Goal: Task Accomplishment & Management: Use online tool/utility

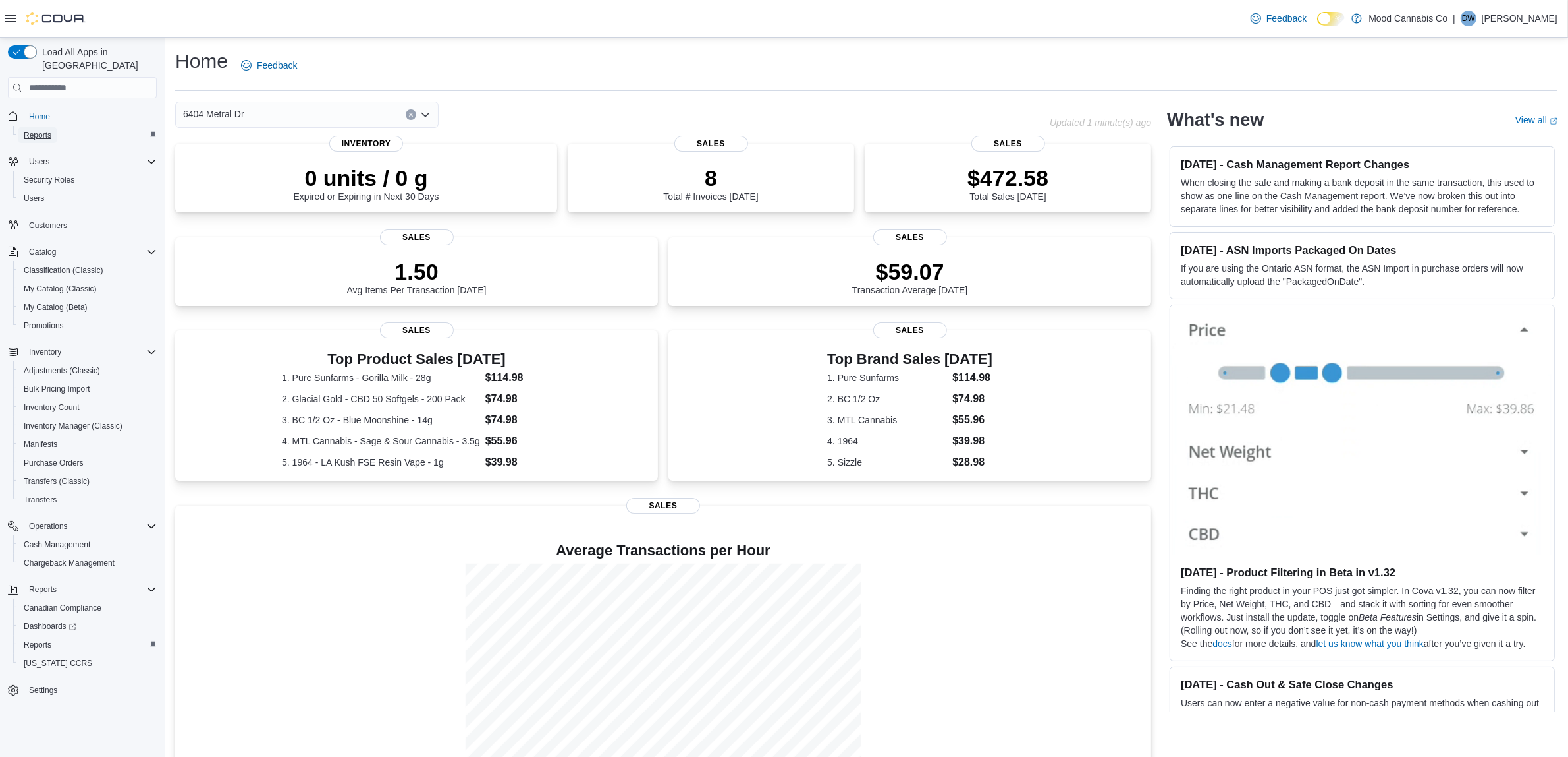
click at [48, 127] on span "Reports" at bounding box center [37, 135] width 28 height 16
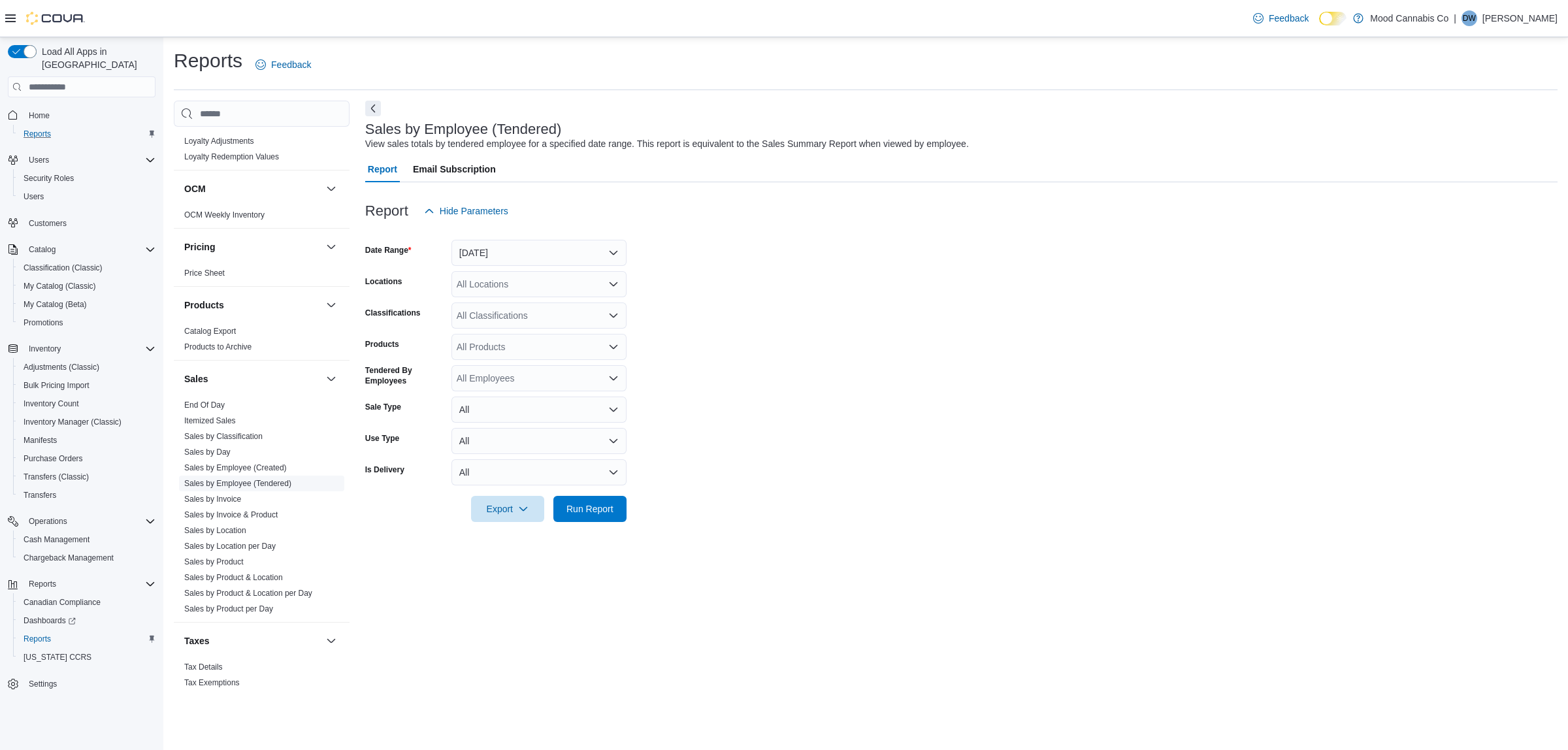
scroll to position [850, 0]
click at [207, 436] on link "Sales by Day" at bounding box center [207, 441] width 47 height 10
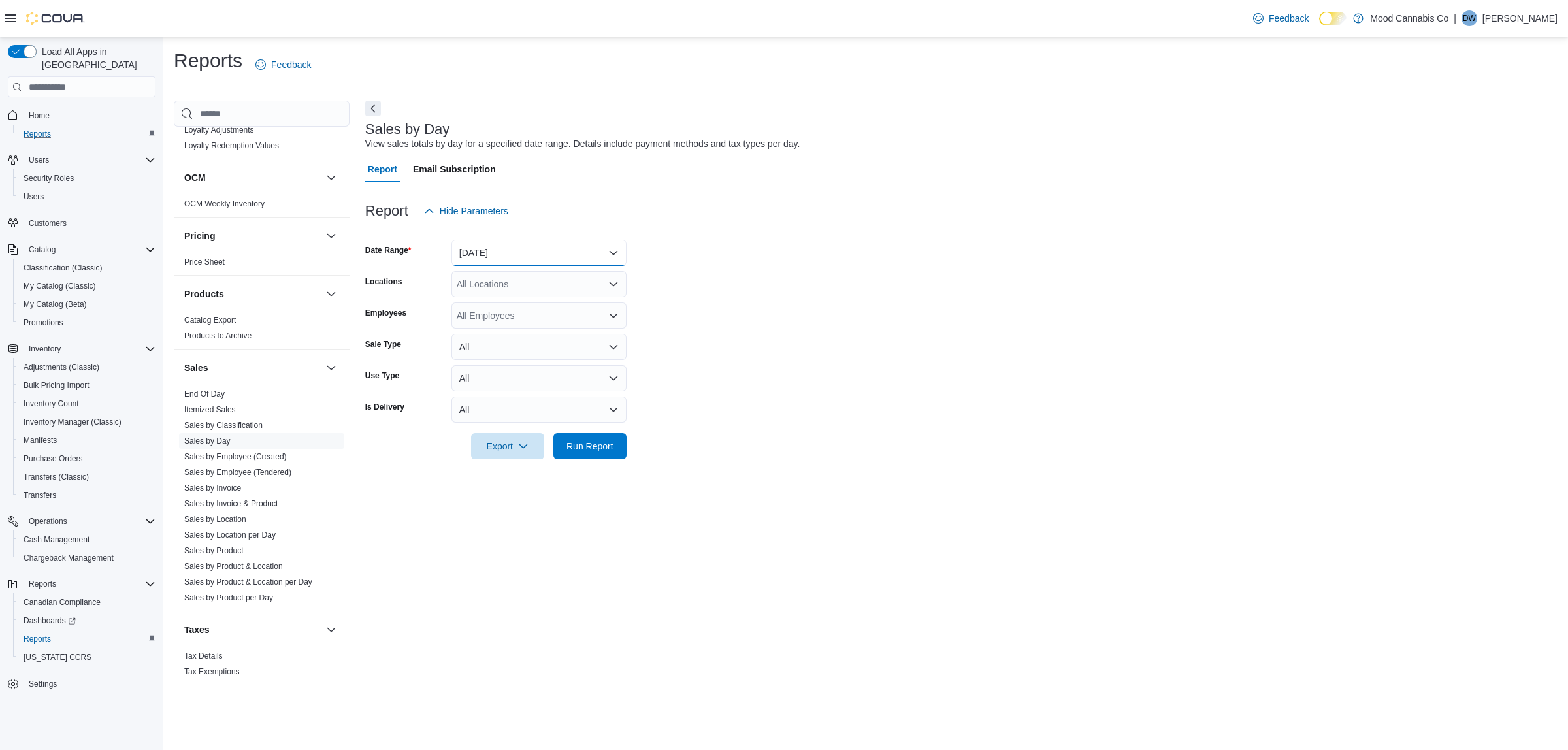
click at [585, 246] on button "Yesterday" at bounding box center [539, 252] width 175 height 26
click at [542, 282] on div "All Locations" at bounding box center [539, 284] width 175 height 26
click at [519, 320] on span "[STREET_ADDRESS]" at bounding box center [525, 325] width 90 height 13
click at [753, 319] on form "Date Range Yesterday Locations 3923 Victoria Ave Combo box. Selected. 3923 Vict…" at bounding box center [960, 341] width 1192 height 235
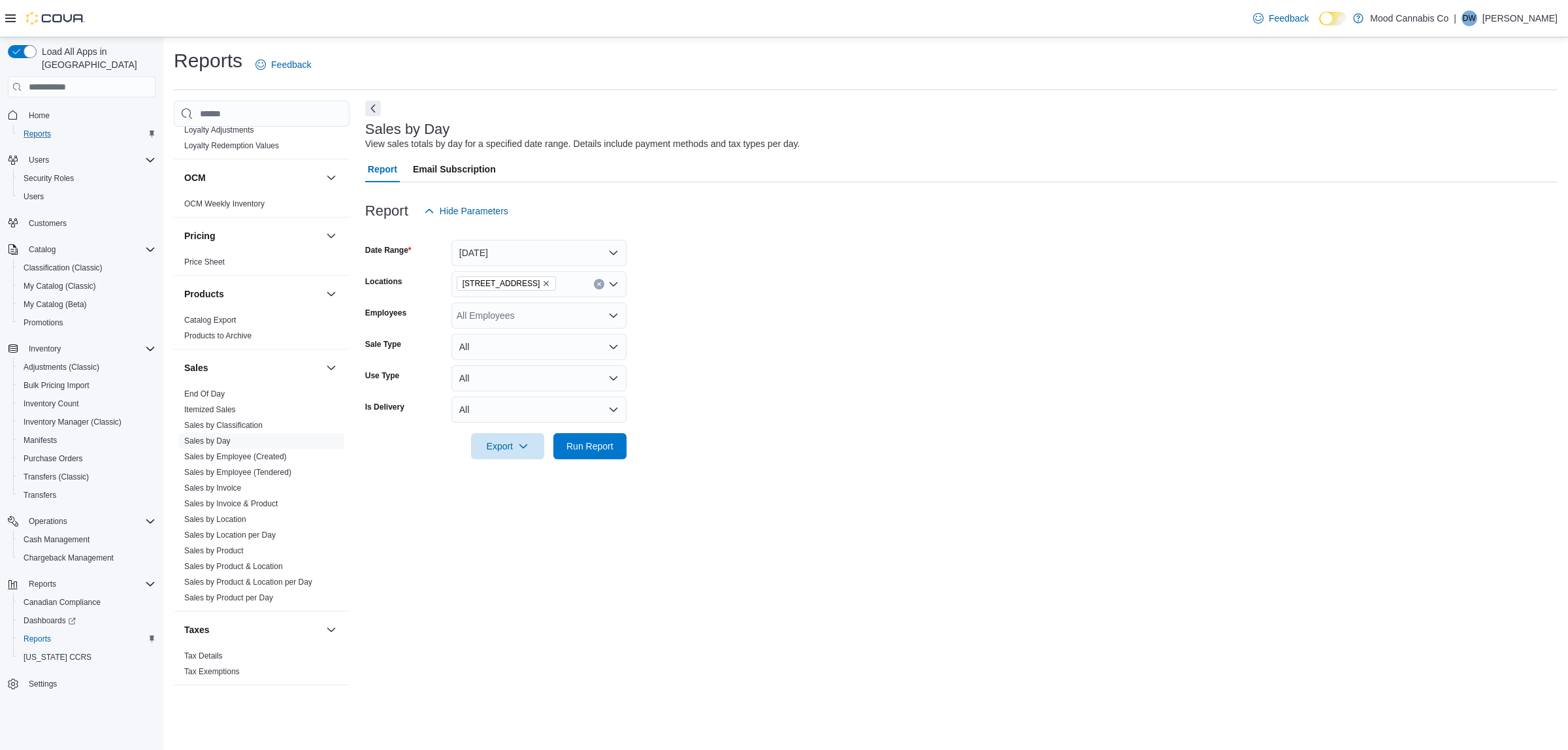
click at [500, 237] on div at bounding box center [960, 232] width 1192 height 16
click at [499, 257] on button "Yesterday" at bounding box center [539, 252] width 175 height 26
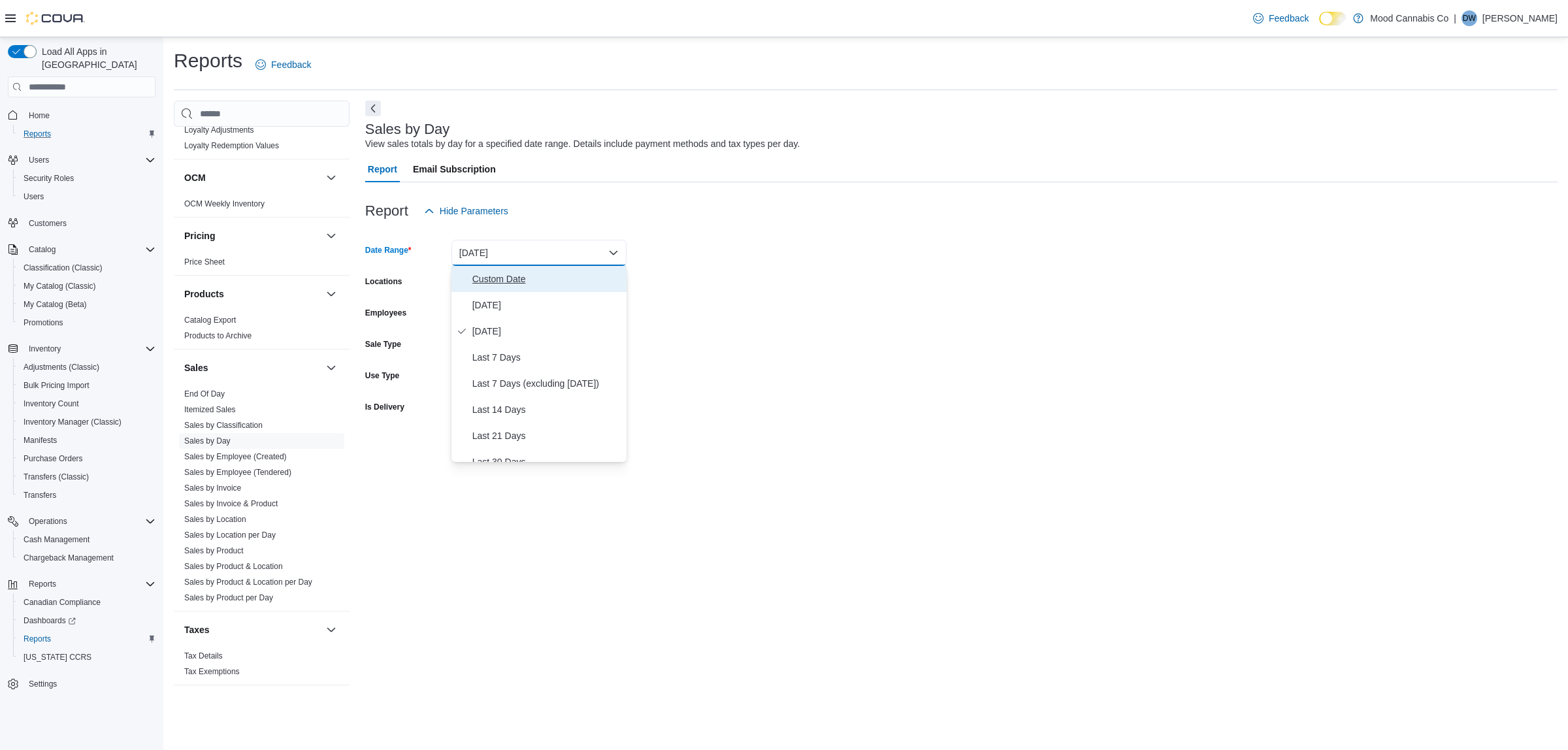
click at [482, 274] on span "Custom Date" at bounding box center [546, 279] width 149 height 16
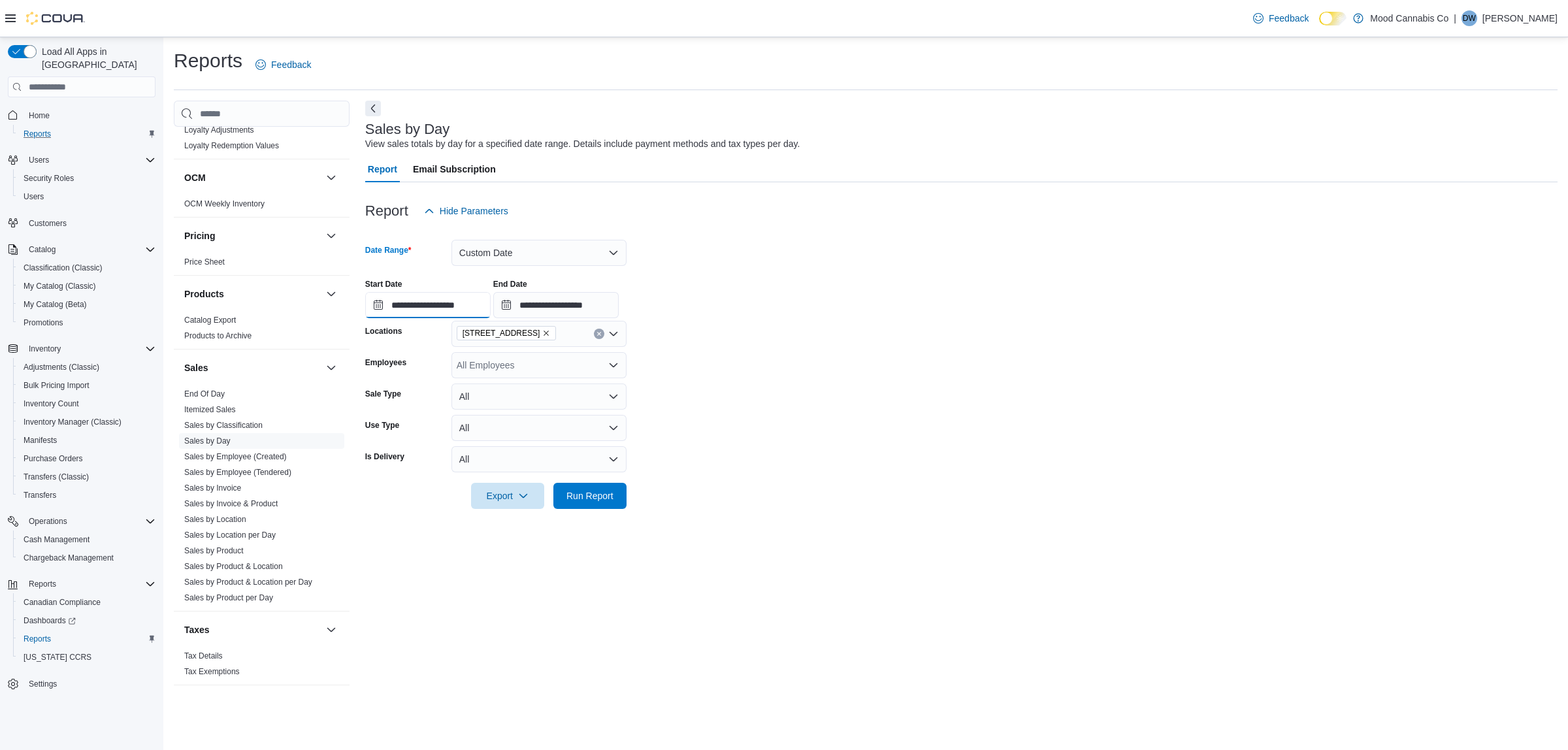
click at [435, 308] on input "**********" at bounding box center [427, 305] width 125 height 26
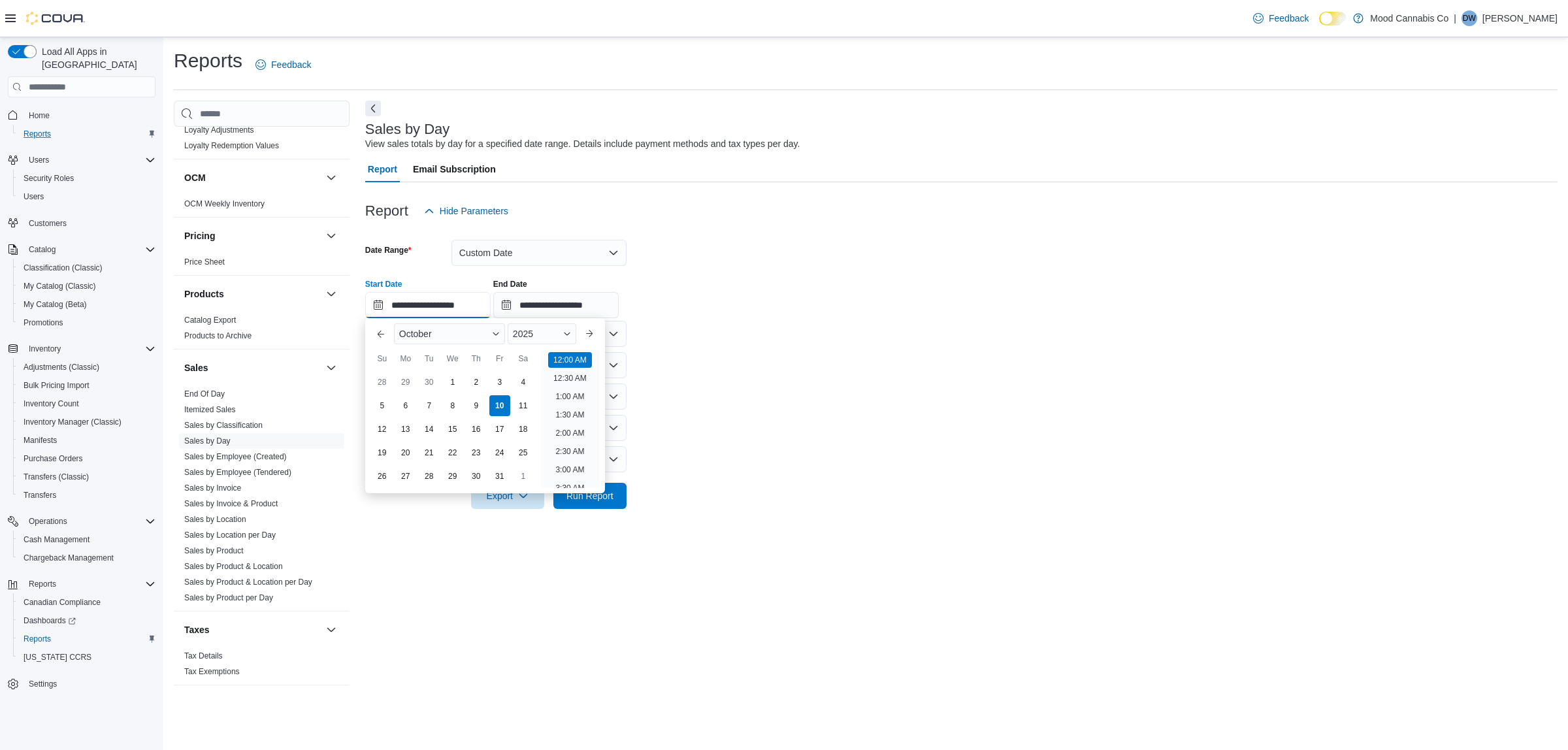
scroll to position [41, 0]
click at [454, 405] on div "8" at bounding box center [452, 405] width 22 height 22
type input "**********"
click at [854, 337] on form "**********" at bounding box center [960, 365] width 1192 height 284
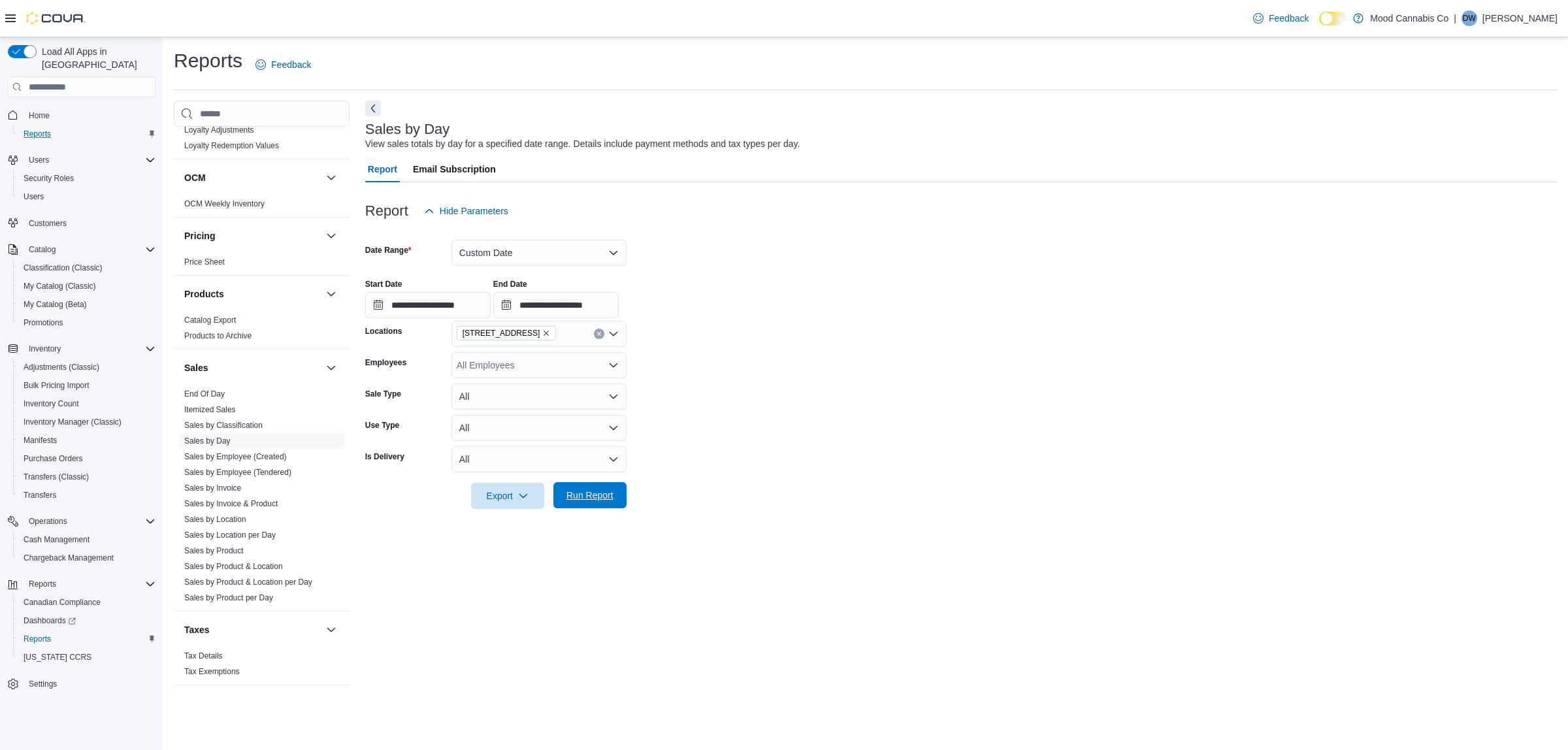
click at [595, 495] on span "Run Report" at bounding box center [590, 494] width 47 height 13
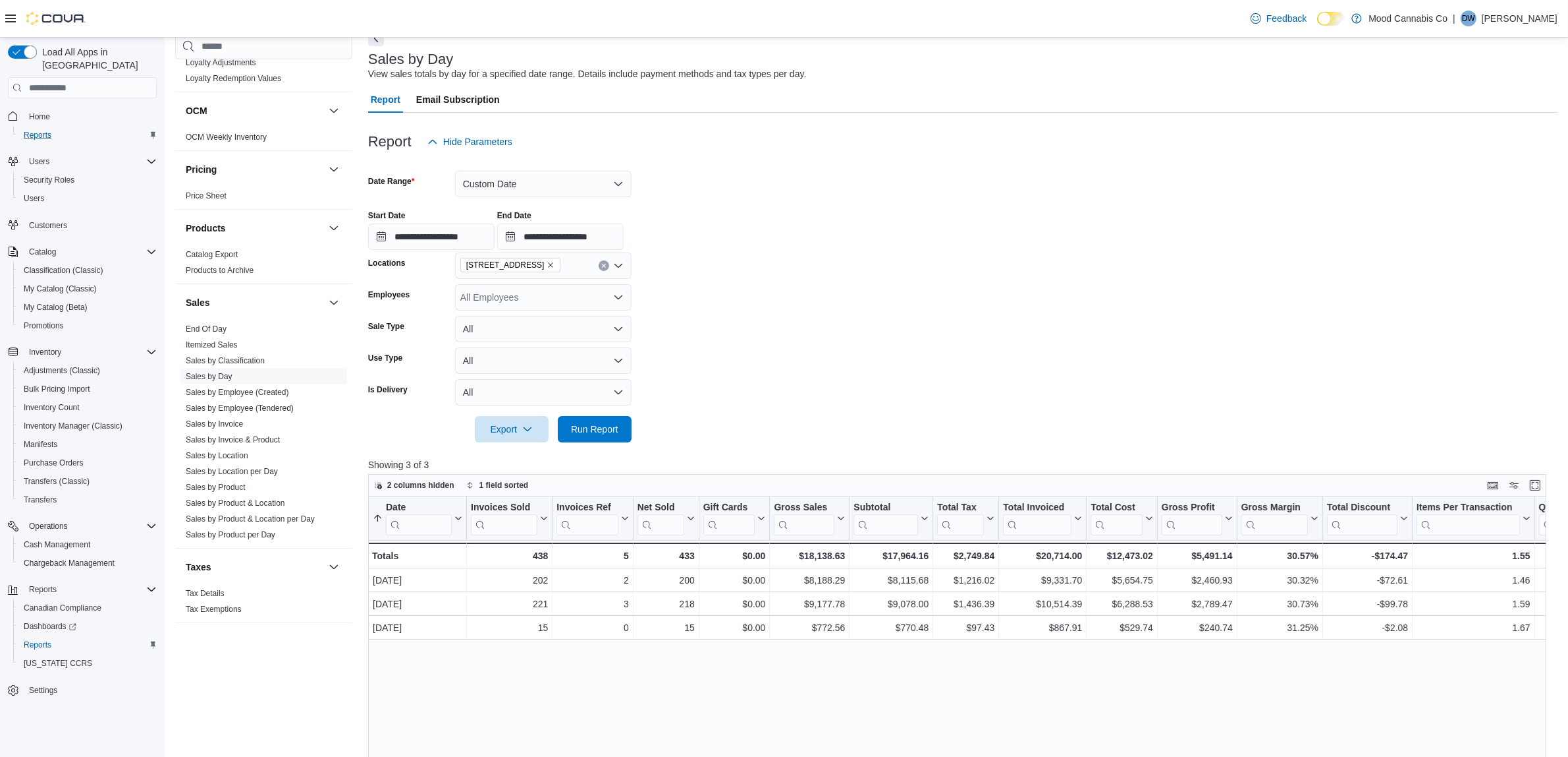
scroll to position [165, 0]
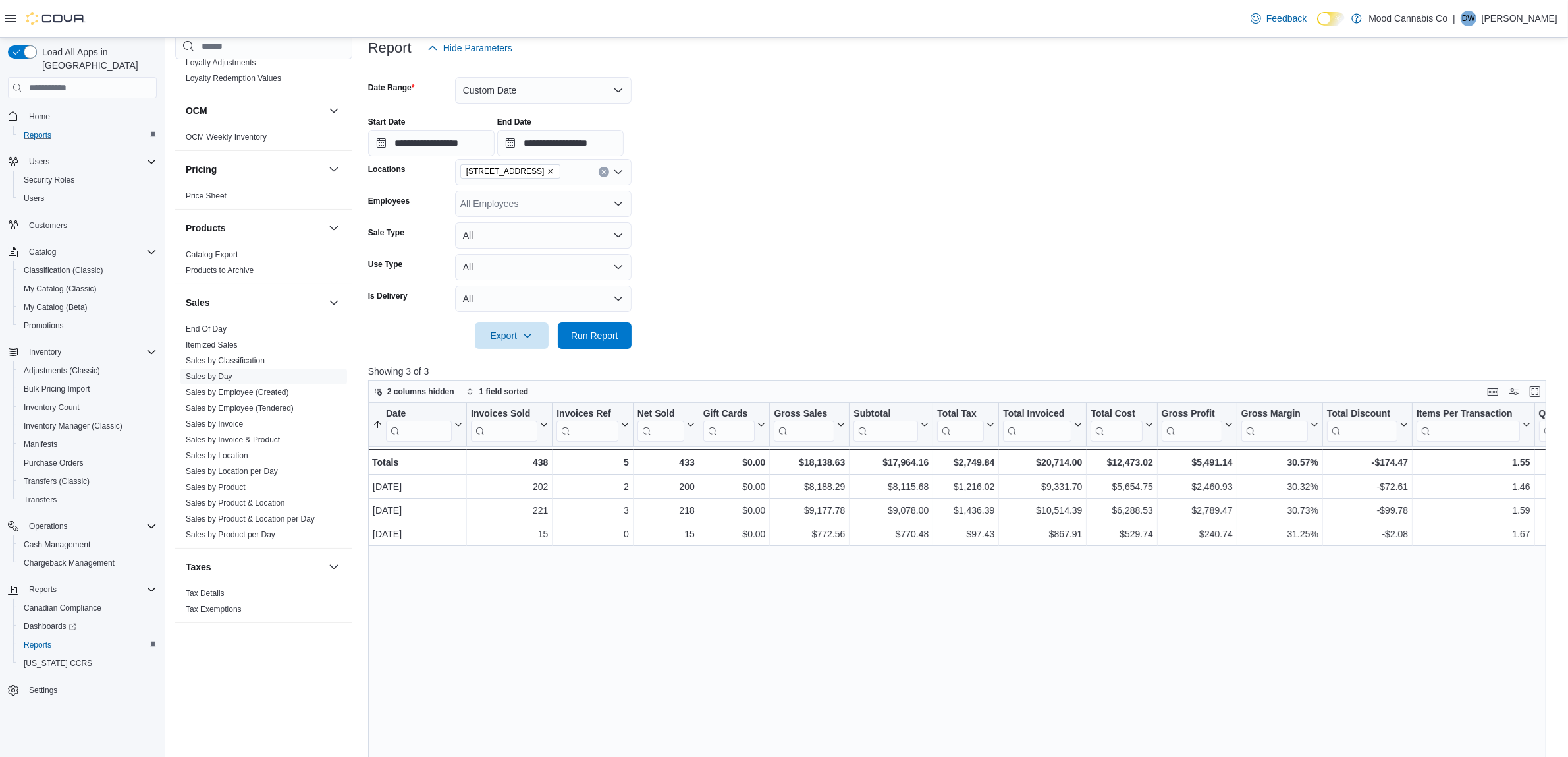
click at [546, 171] on icon "Remove 3923 Victoria Ave from selection in this group" at bounding box center [550, 171] width 8 height 8
click at [511, 235] on span "6404 Metral Dr" at bounding box center [514, 232] width 61 height 13
click at [748, 219] on form "**********" at bounding box center [963, 204] width 1191 height 287
click at [580, 347] on span "Run Report" at bounding box center [594, 335] width 58 height 26
click at [1157, 430] on div "Date Sorted ascending . Click to view column header actions Invoices Sold Click…" at bounding box center [1488, 439] width 2241 height 72
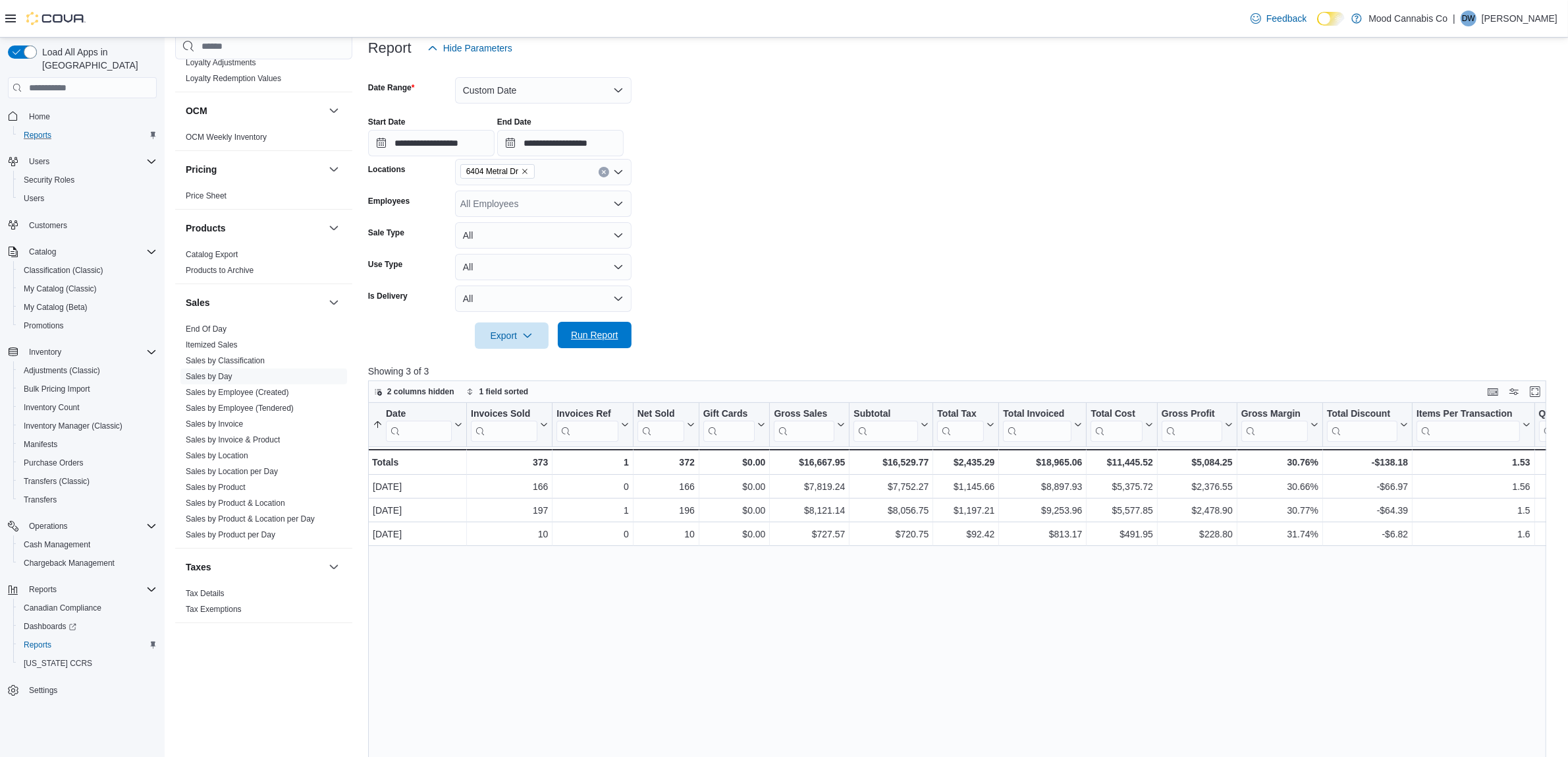
click at [598, 334] on span "Run Report" at bounding box center [594, 334] width 47 height 13
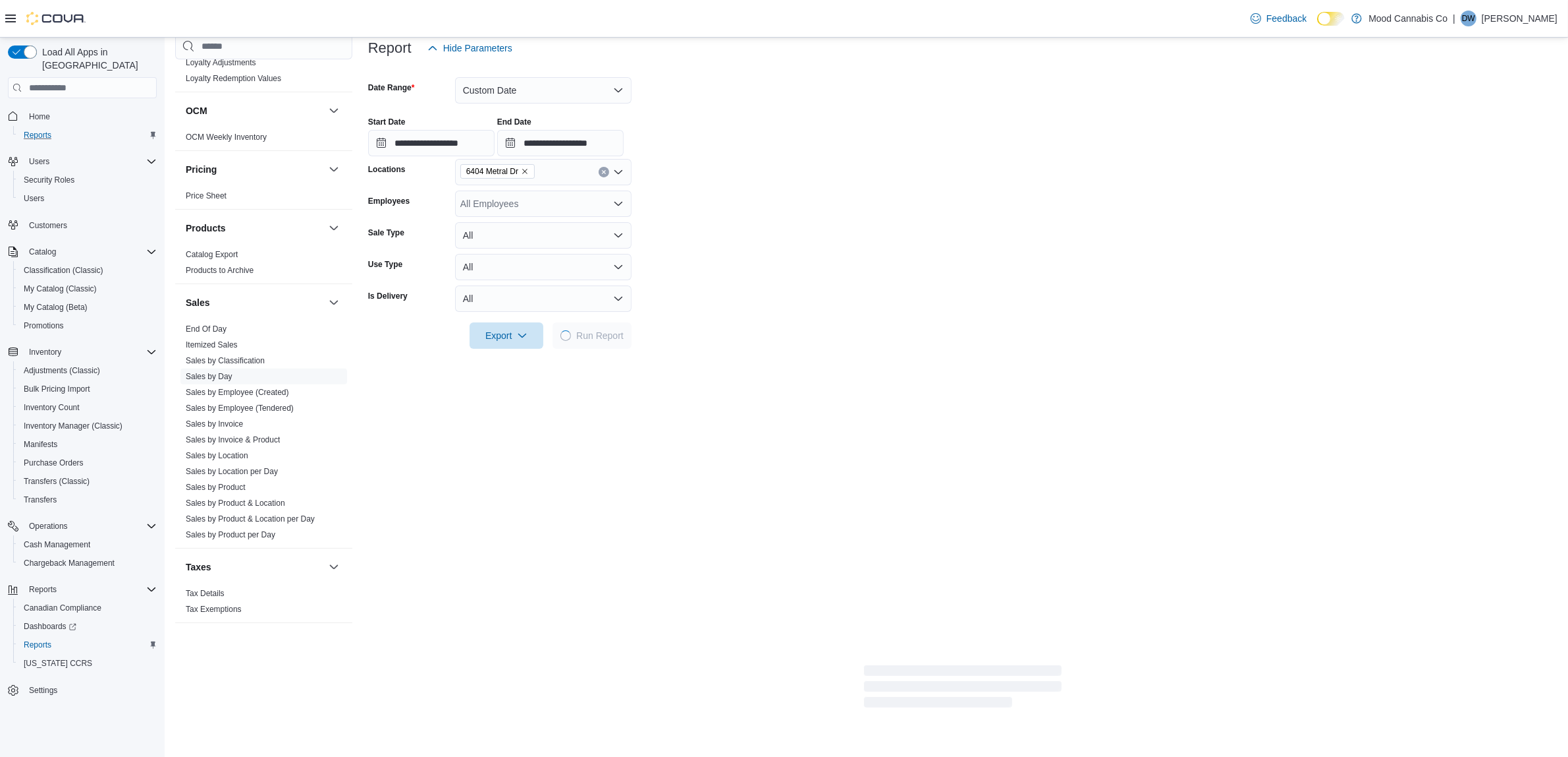
click at [1059, 252] on form "**********" at bounding box center [962, 204] width 1190 height 287
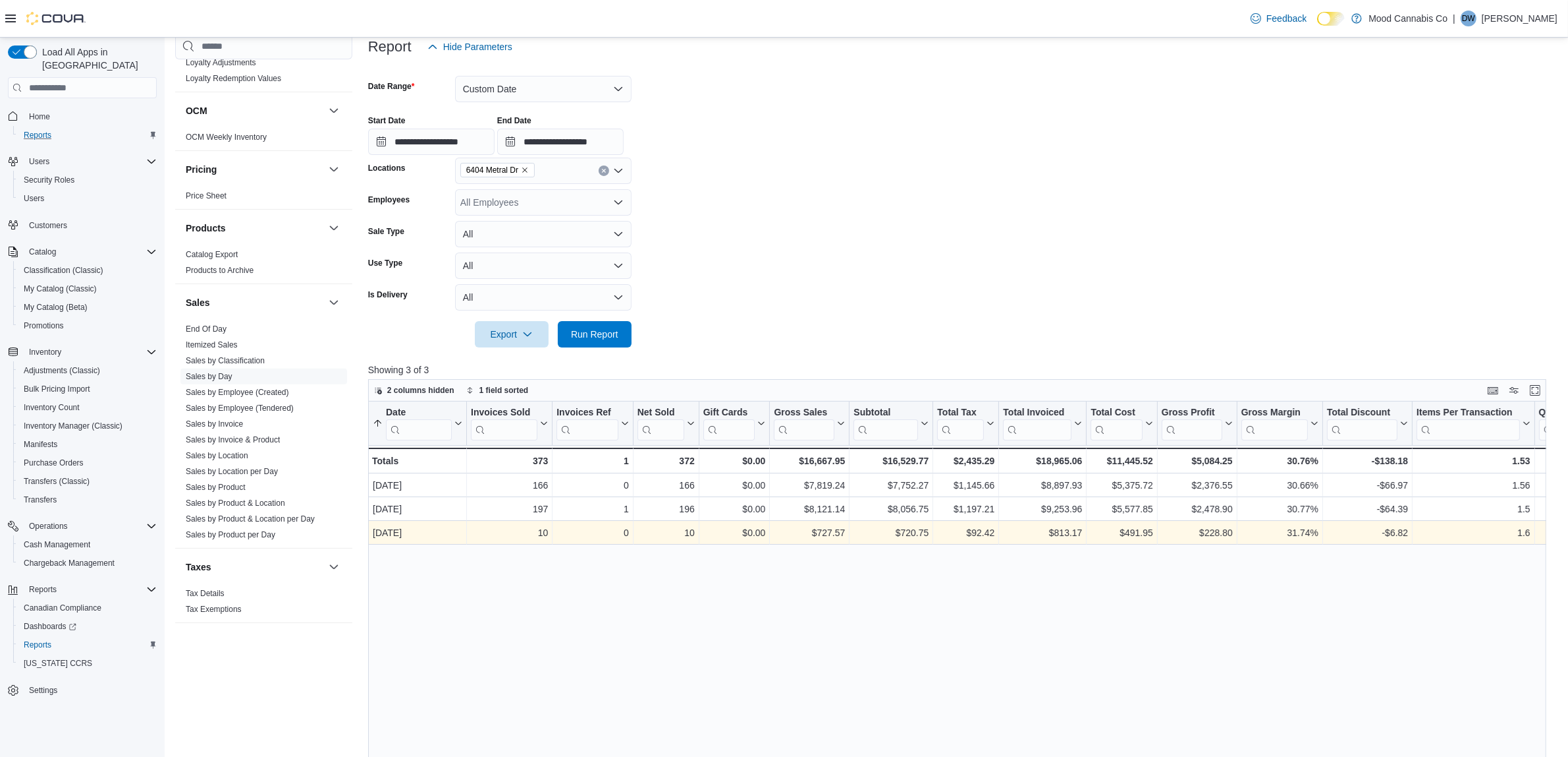
scroll to position [165, 0]
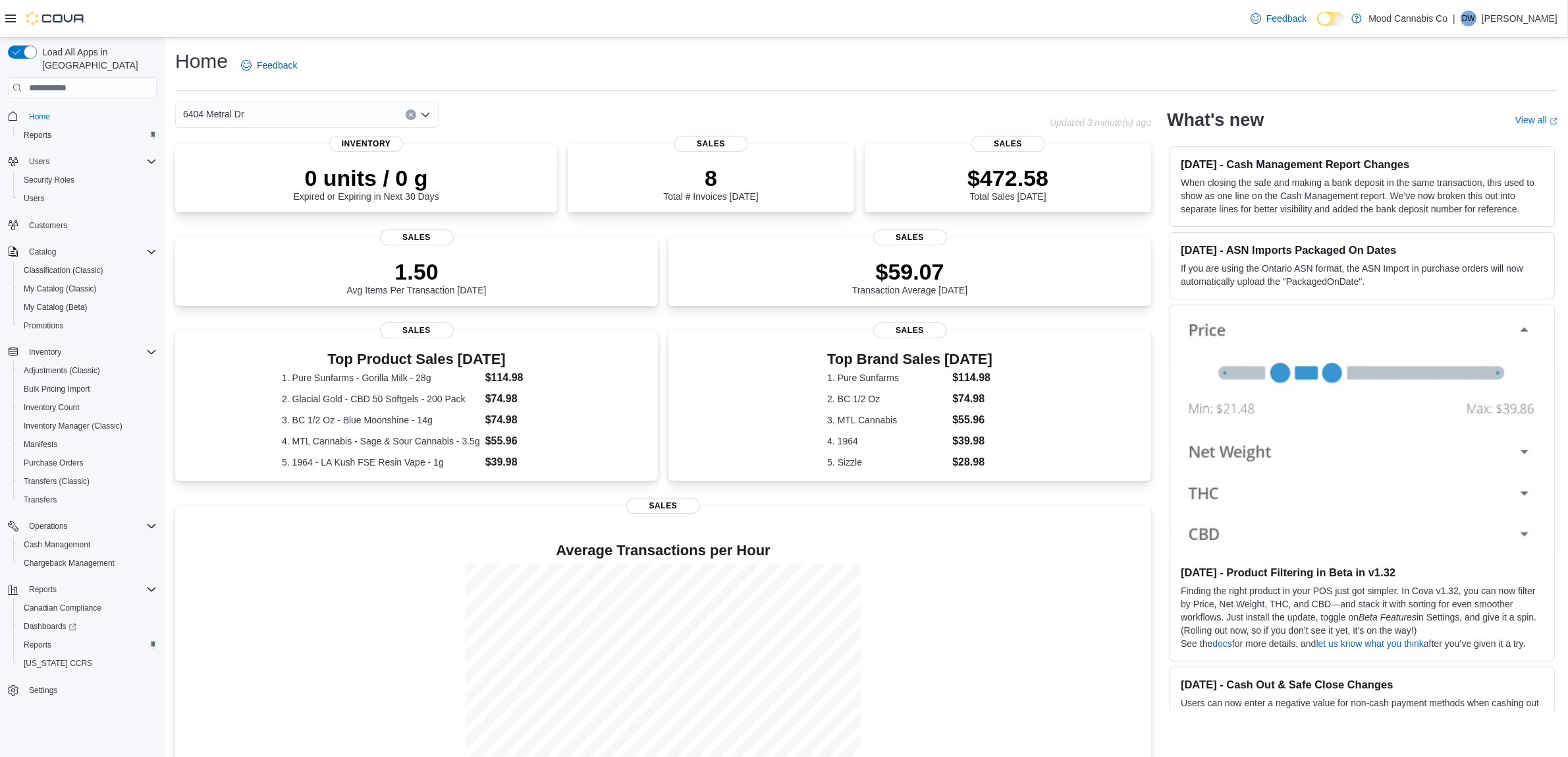
click at [407, 114] on button "Clear input" at bounding box center [411, 114] width 10 height 10
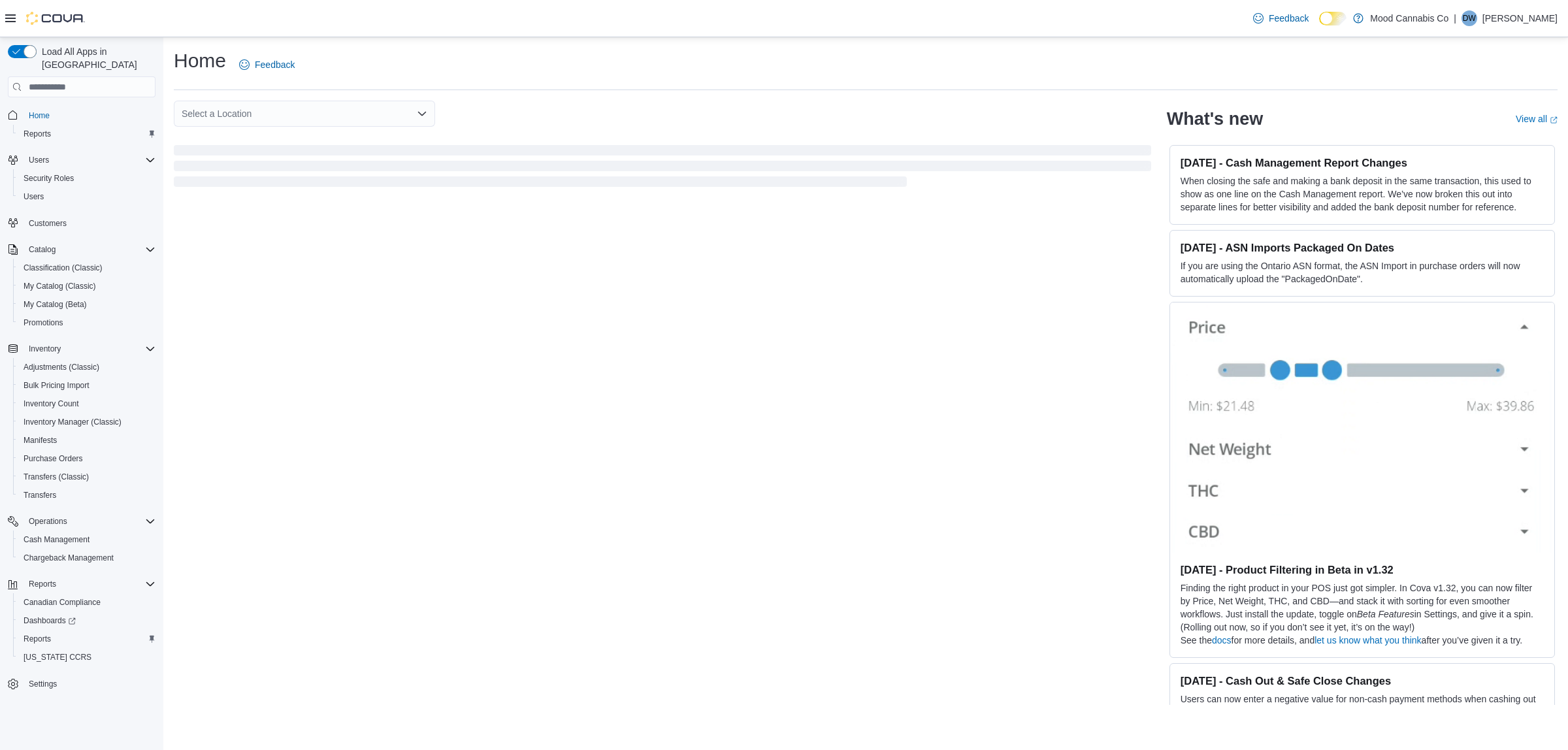
click at [691, 66] on div "Home Feedback" at bounding box center [865, 64] width 1384 height 34
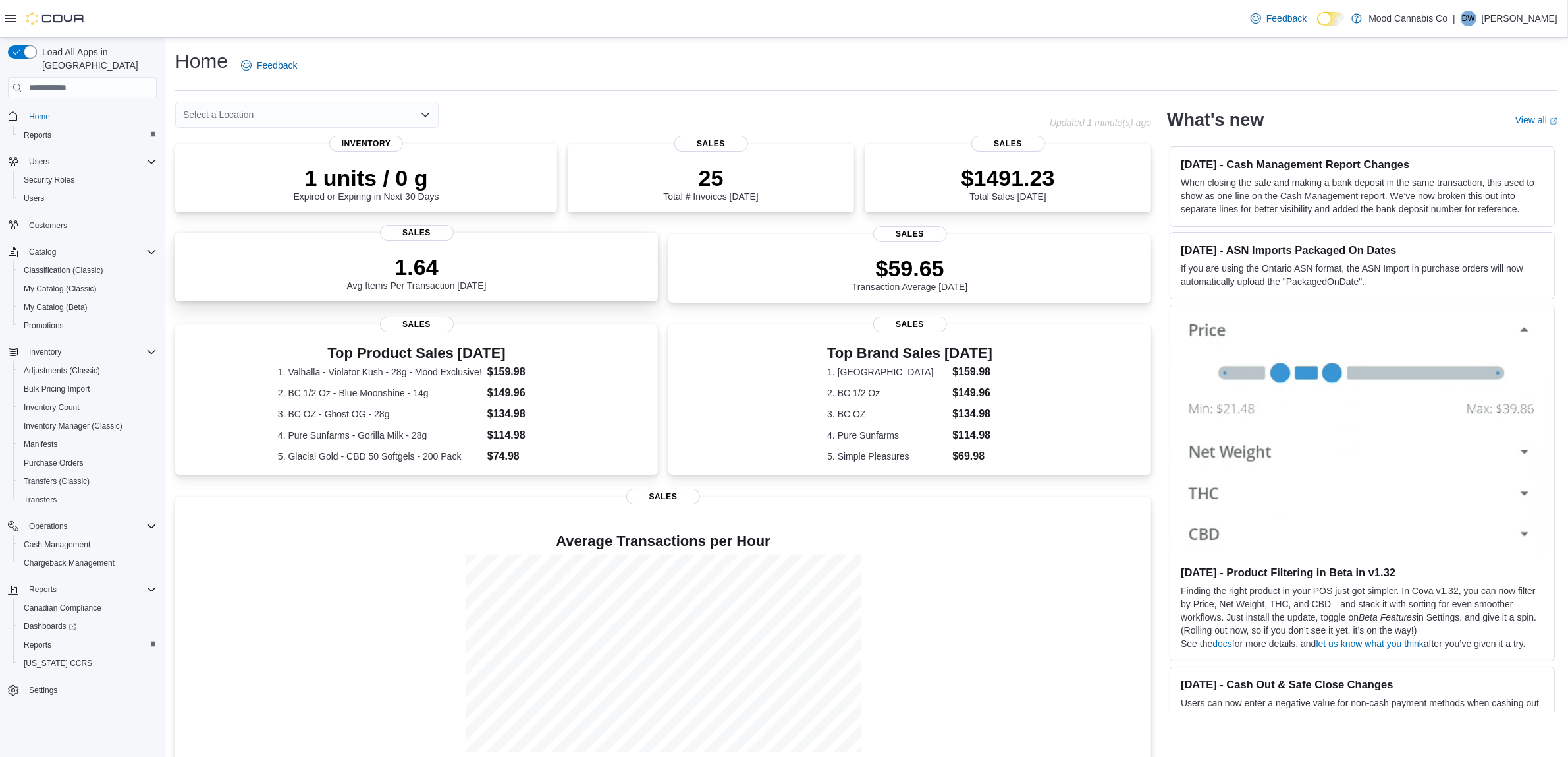
scroll to position [22, 0]
click at [418, 117] on div "Select a Location" at bounding box center [307, 114] width 263 height 26
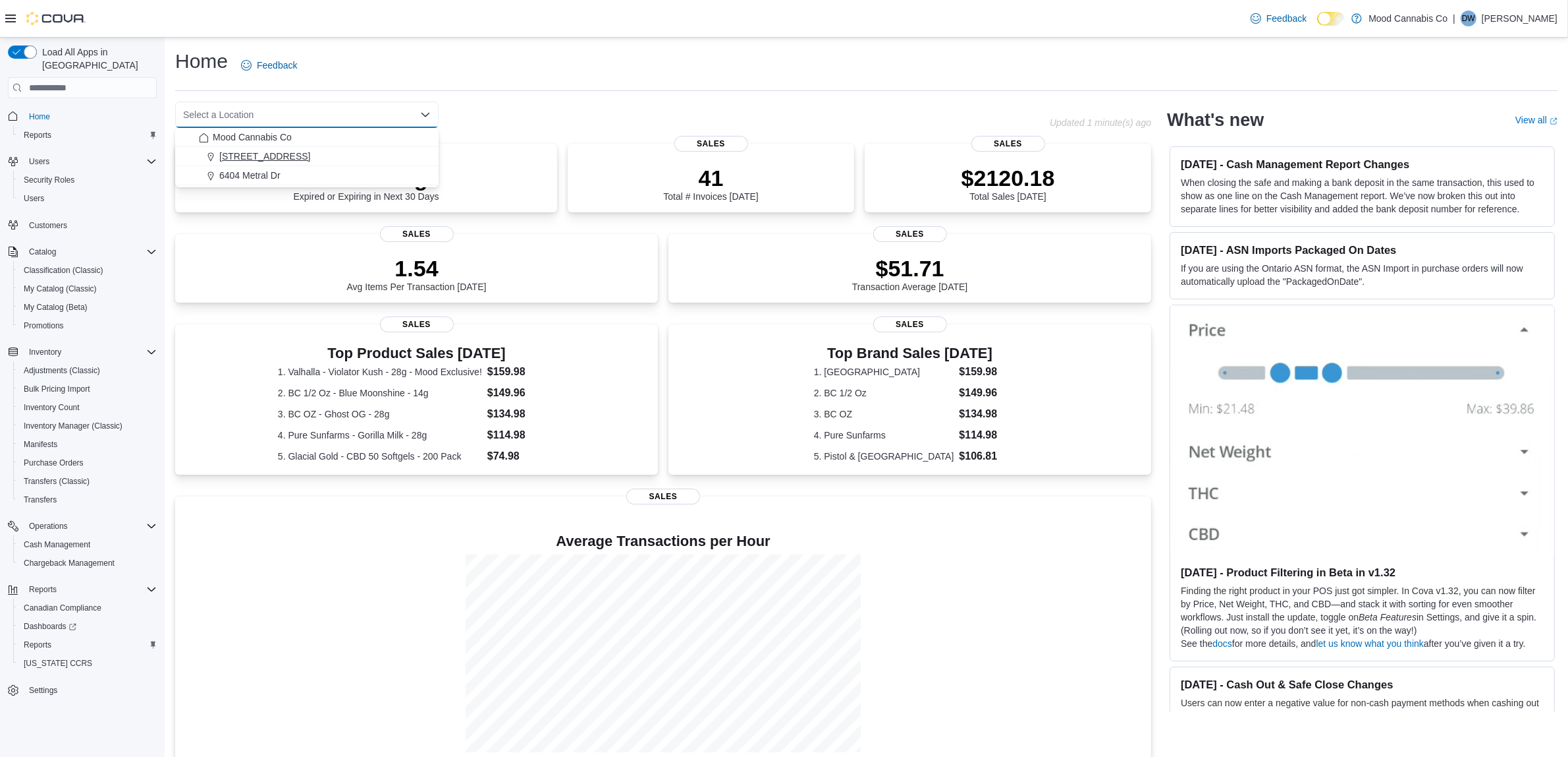
click at [315, 160] on div "[STREET_ADDRESS]" at bounding box center [315, 156] width 232 height 13
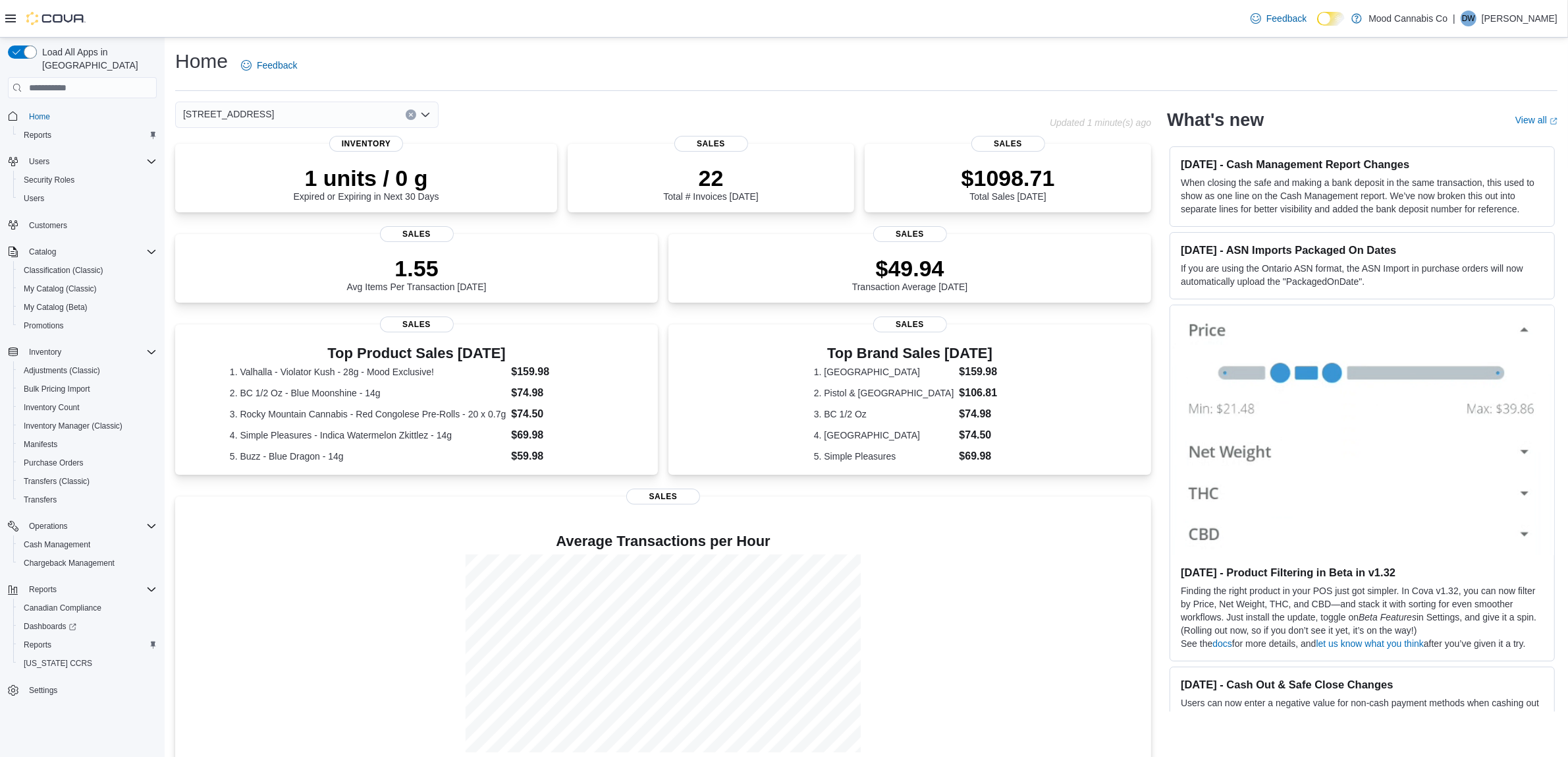
click at [411, 117] on icon "Clear input" at bounding box center [411, 114] width 5 height 5
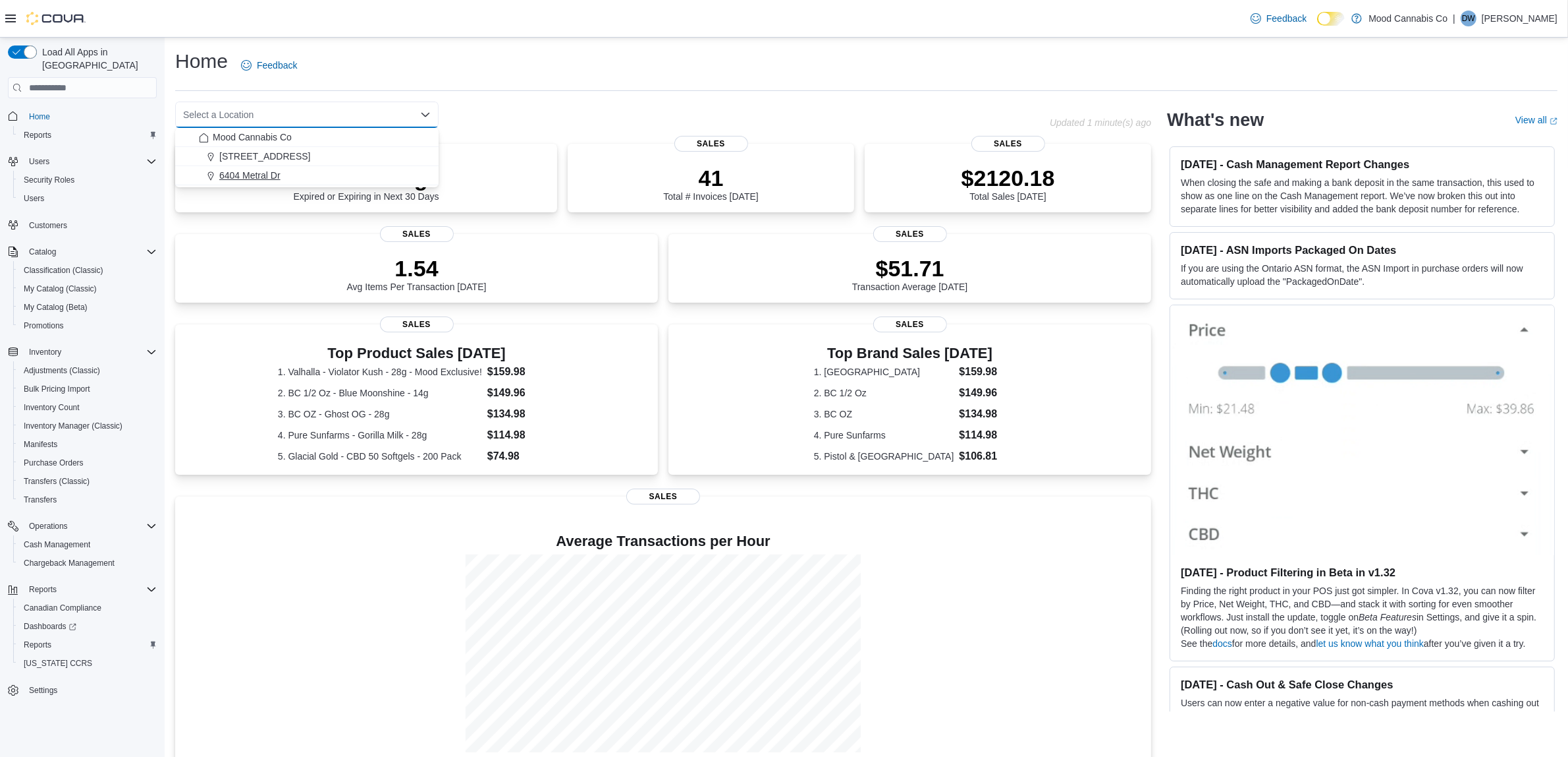
click at [309, 174] on div "6404 Metral Dr" at bounding box center [315, 174] width 232 height 13
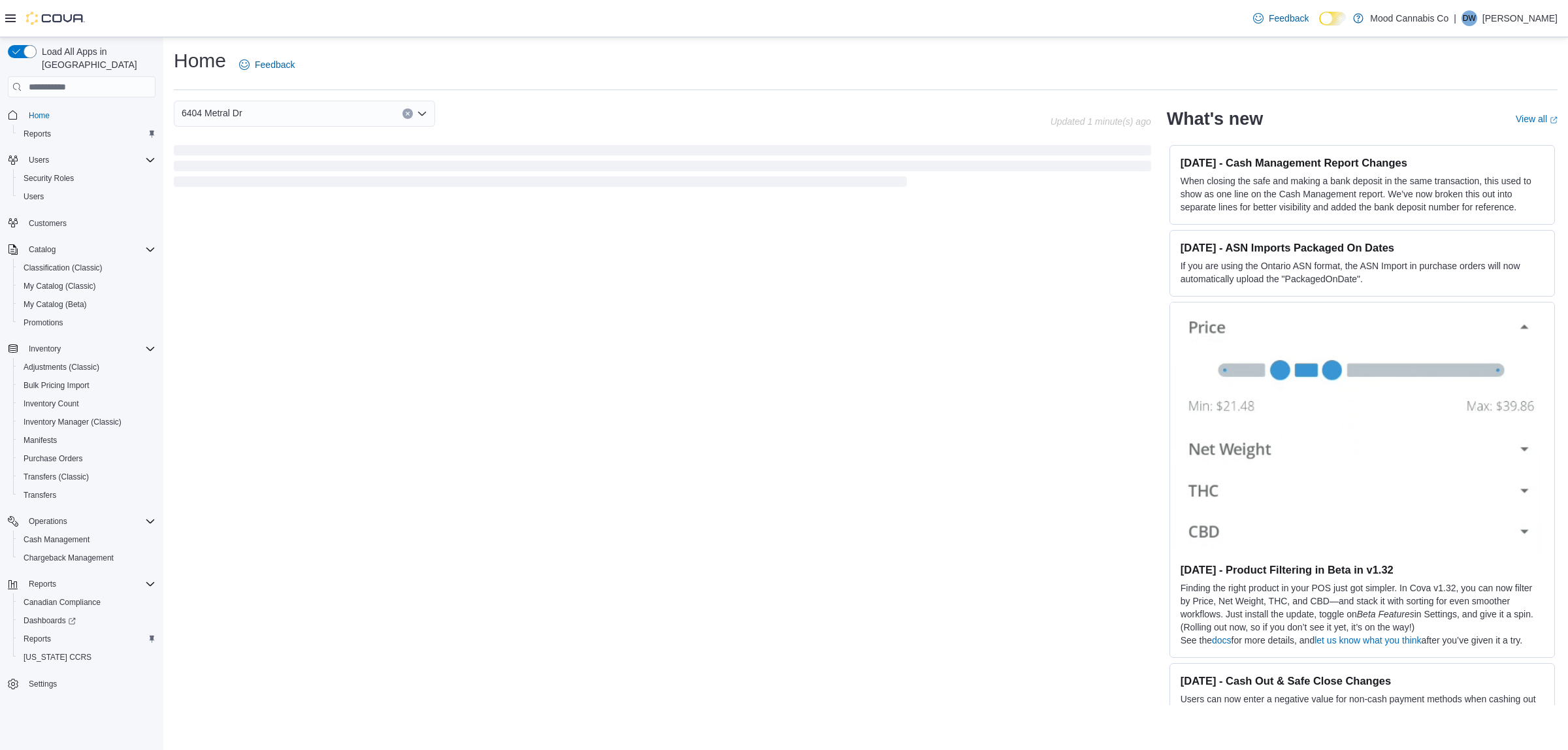
click at [643, 101] on div "6404 Metral Dr Combo box. Selected. 6404 Metral Dr. Press Backspace to delete 6…" at bounding box center [612, 113] width 876 height 26
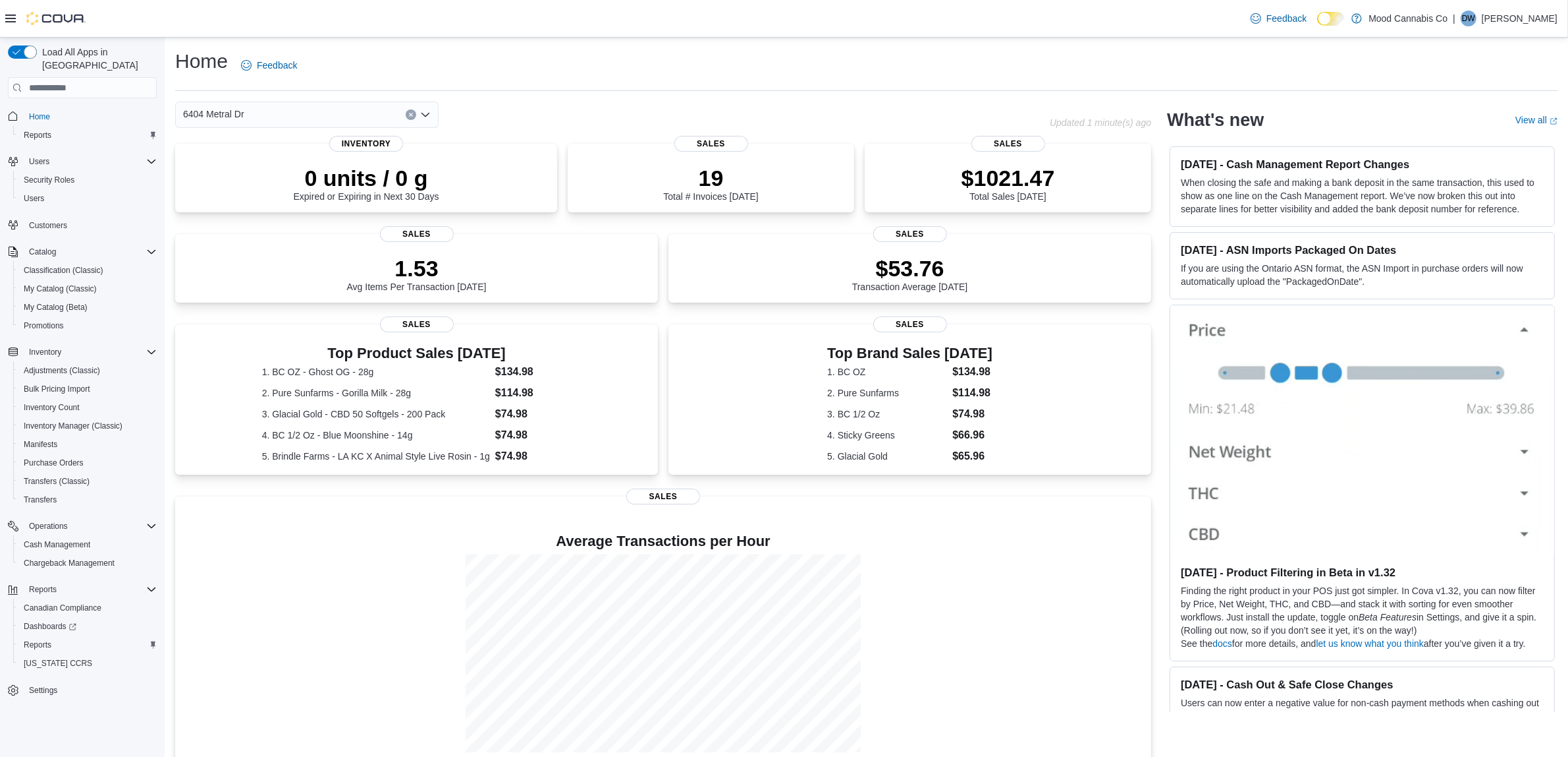
click at [409, 115] on button "Clear input" at bounding box center [411, 114] width 10 height 10
click at [426, 116] on icon "Open list of options" at bounding box center [425, 114] width 8 height 4
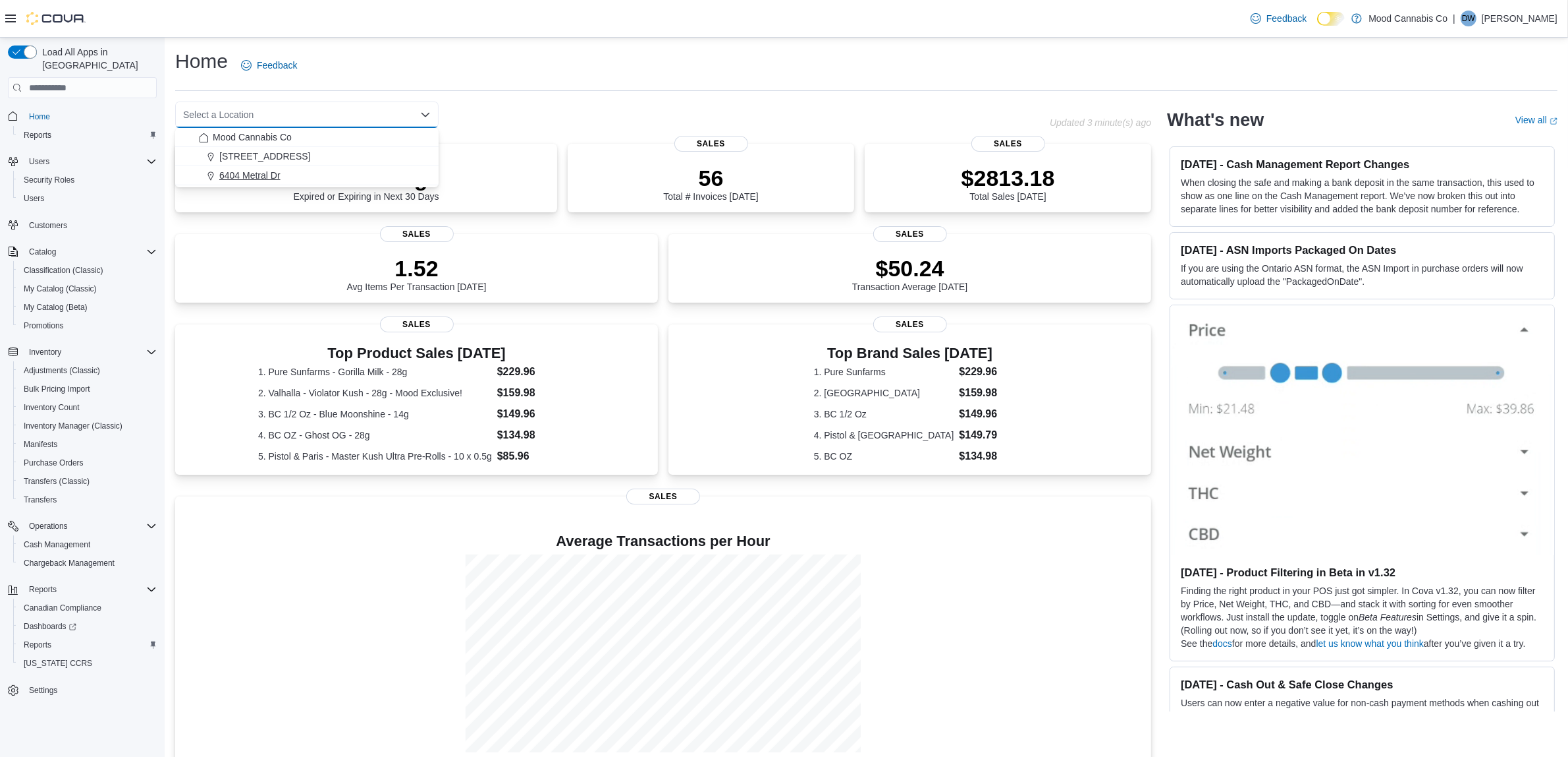
click at [263, 171] on span "6404 Metral Dr" at bounding box center [250, 174] width 61 height 13
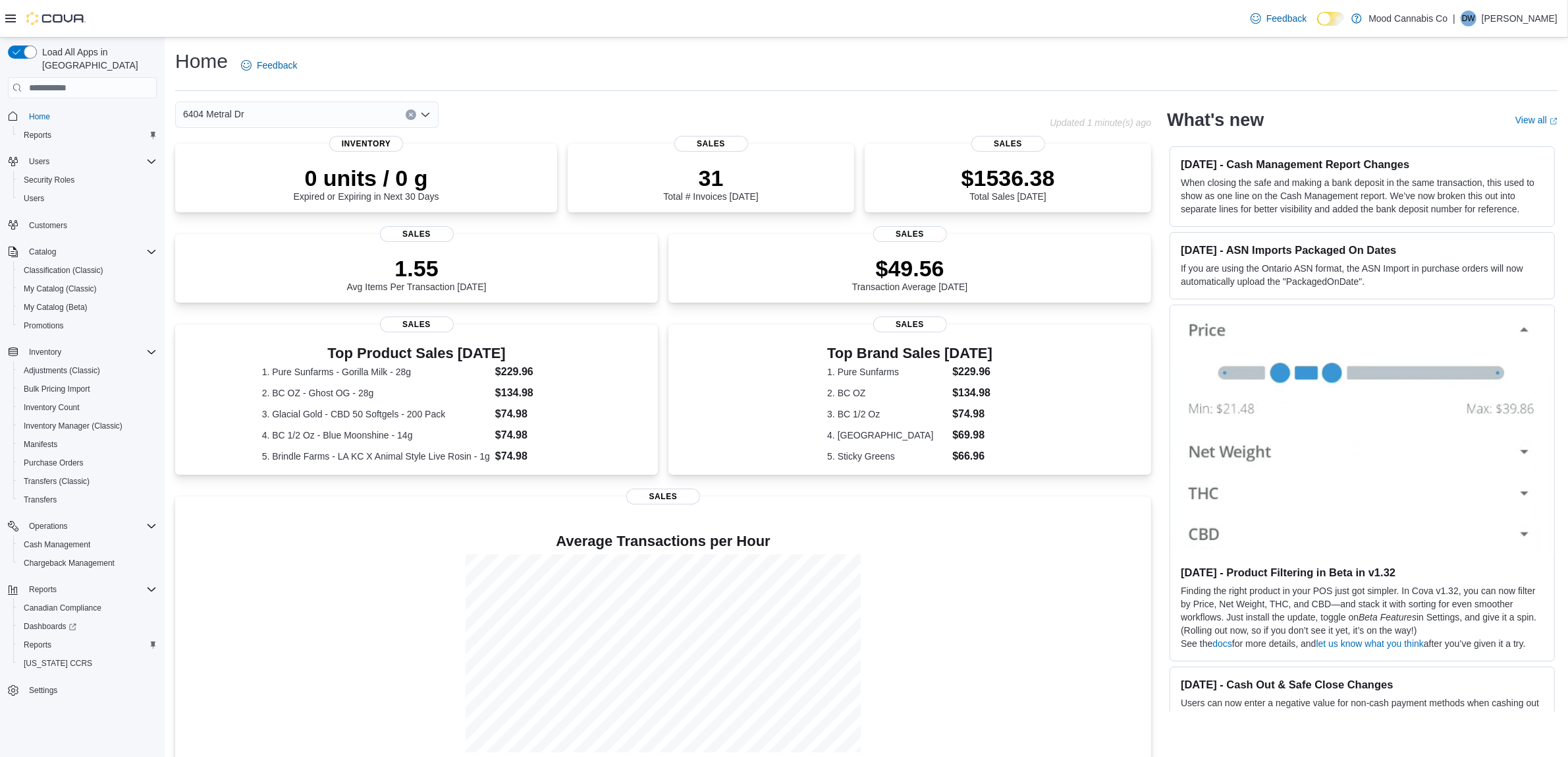
click at [411, 116] on icon "Clear input" at bounding box center [411, 114] width 5 height 5
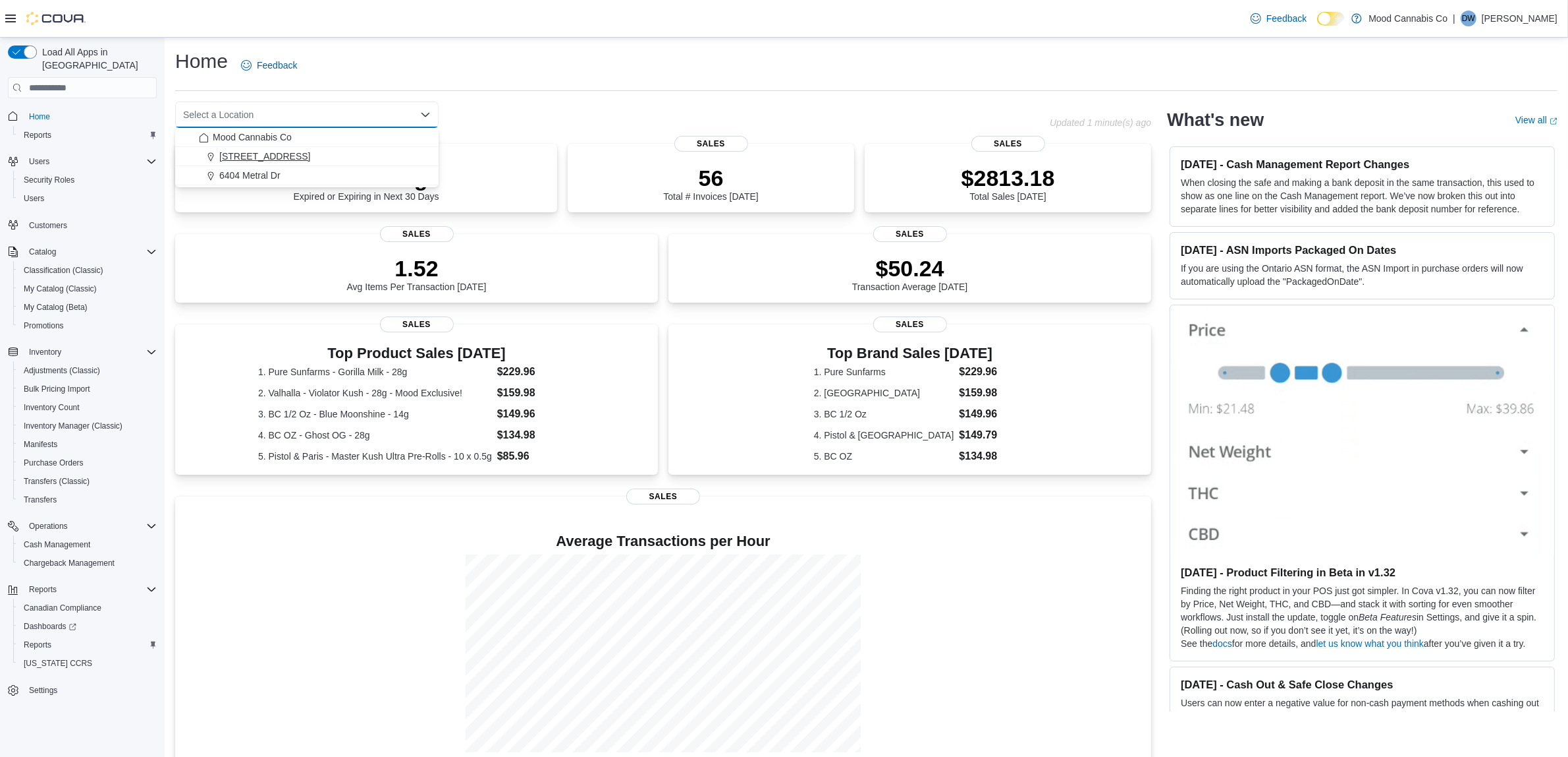
click at [360, 156] on div "[STREET_ADDRESS]" at bounding box center [315, 156] width 232 height 13
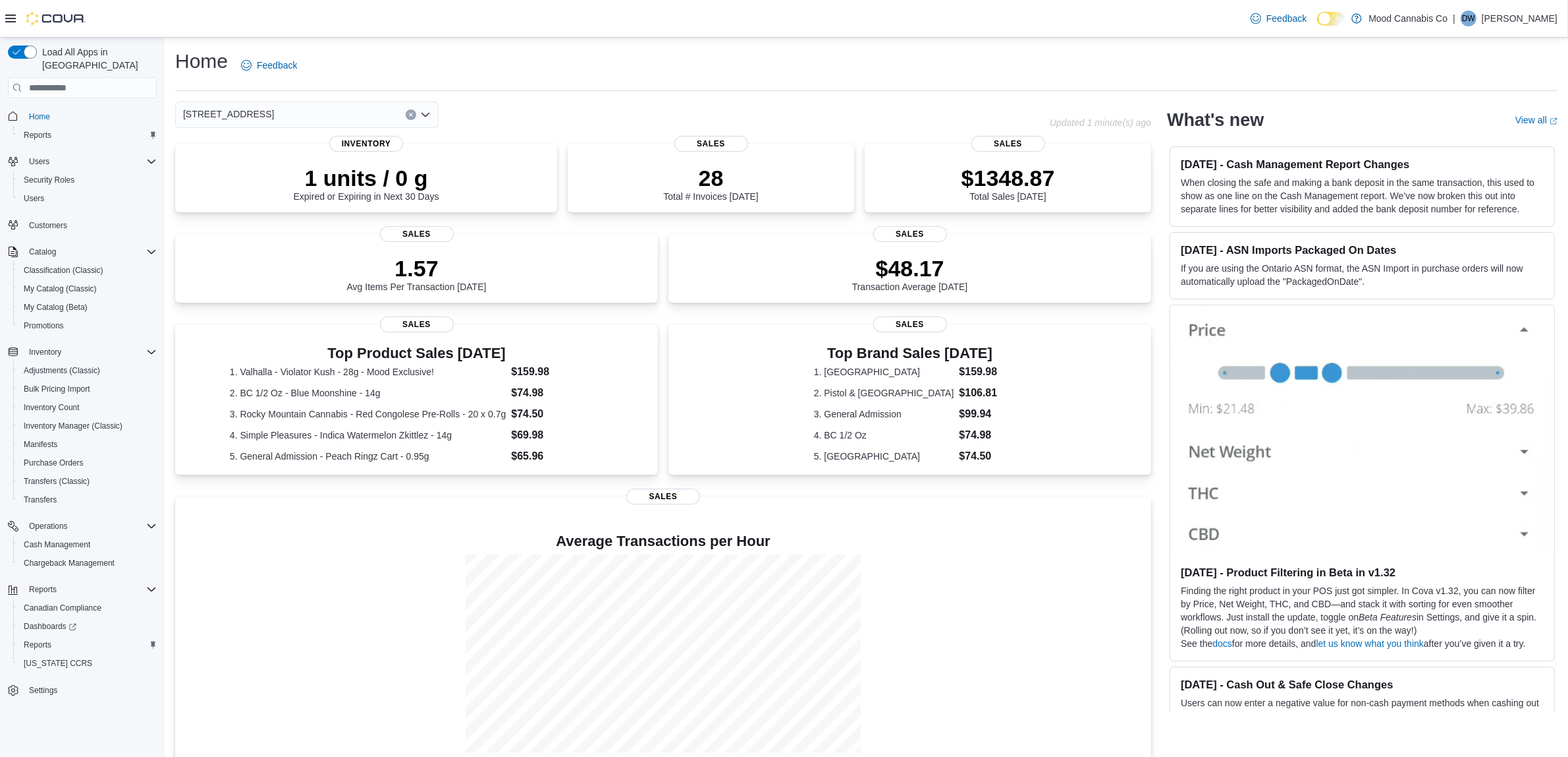
click at [409, 114] on icon "Clear input" at bounding box center [411, 114] width 5 height 5
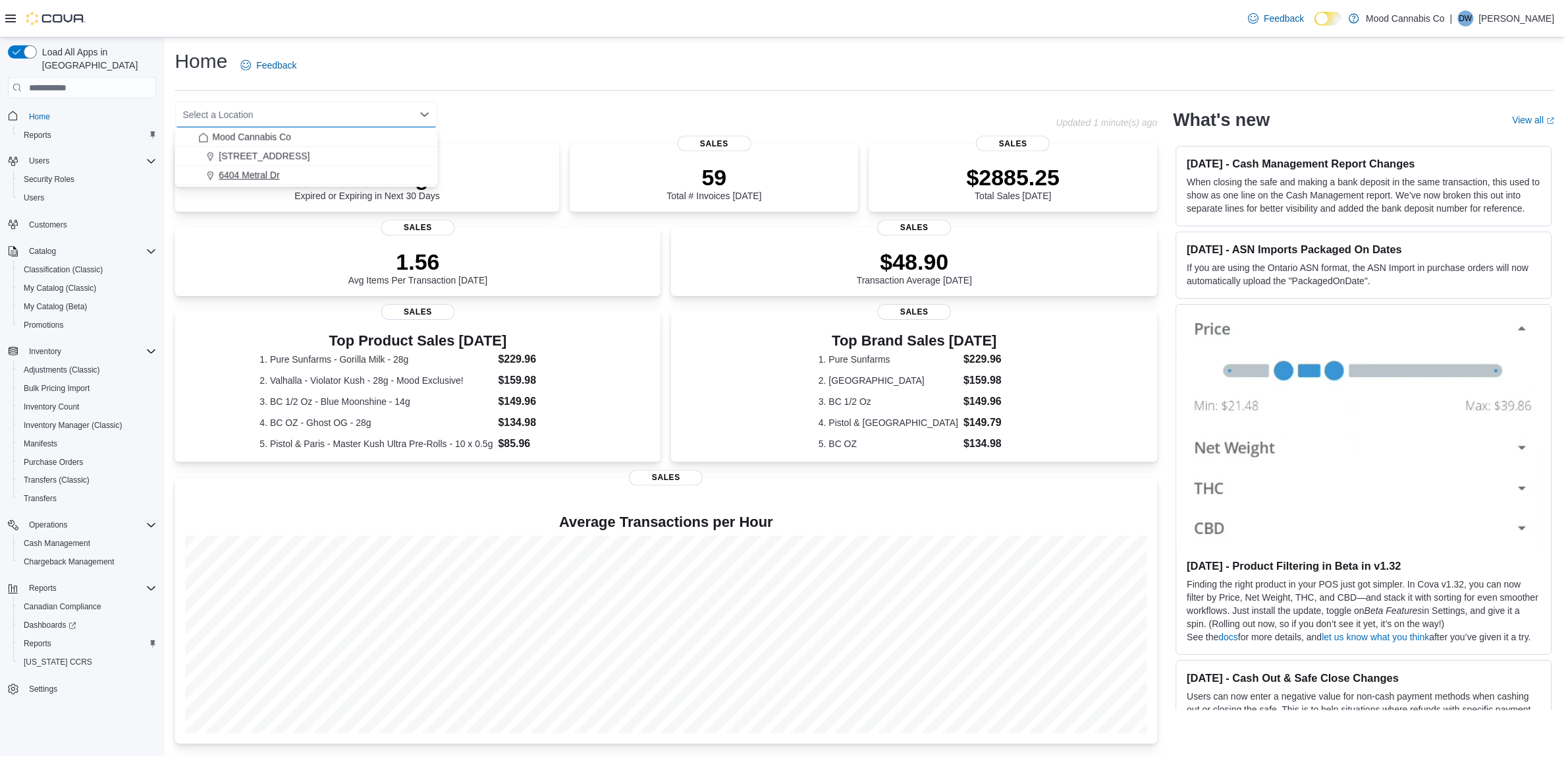
click at [268, 174] on span "6404 Metral Dr" at bounding box center [250, 174] width 61 height 13
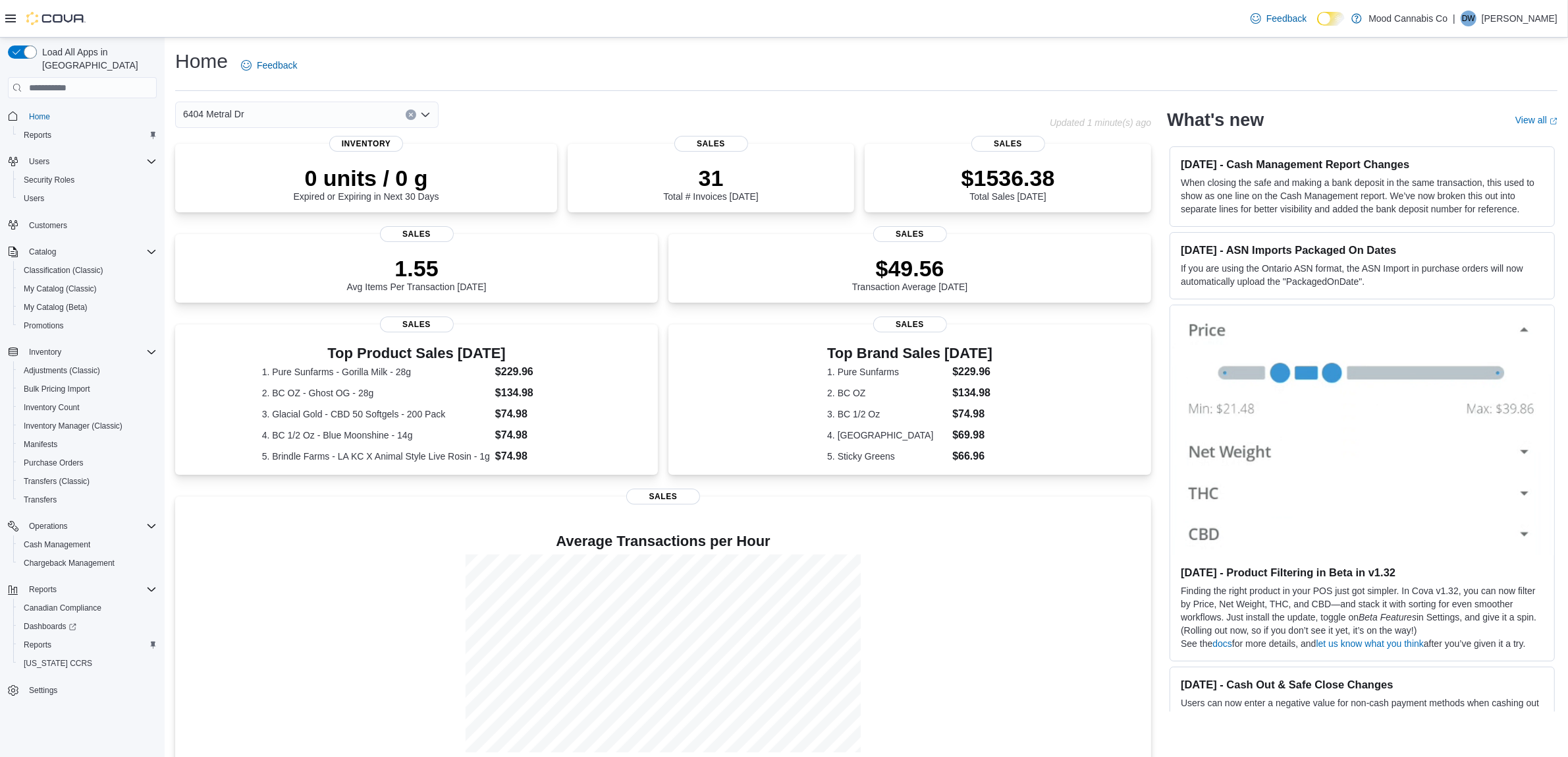
click at [409, 119] on button "Clear input" at bounding box center [411, 114] width 10 height 10
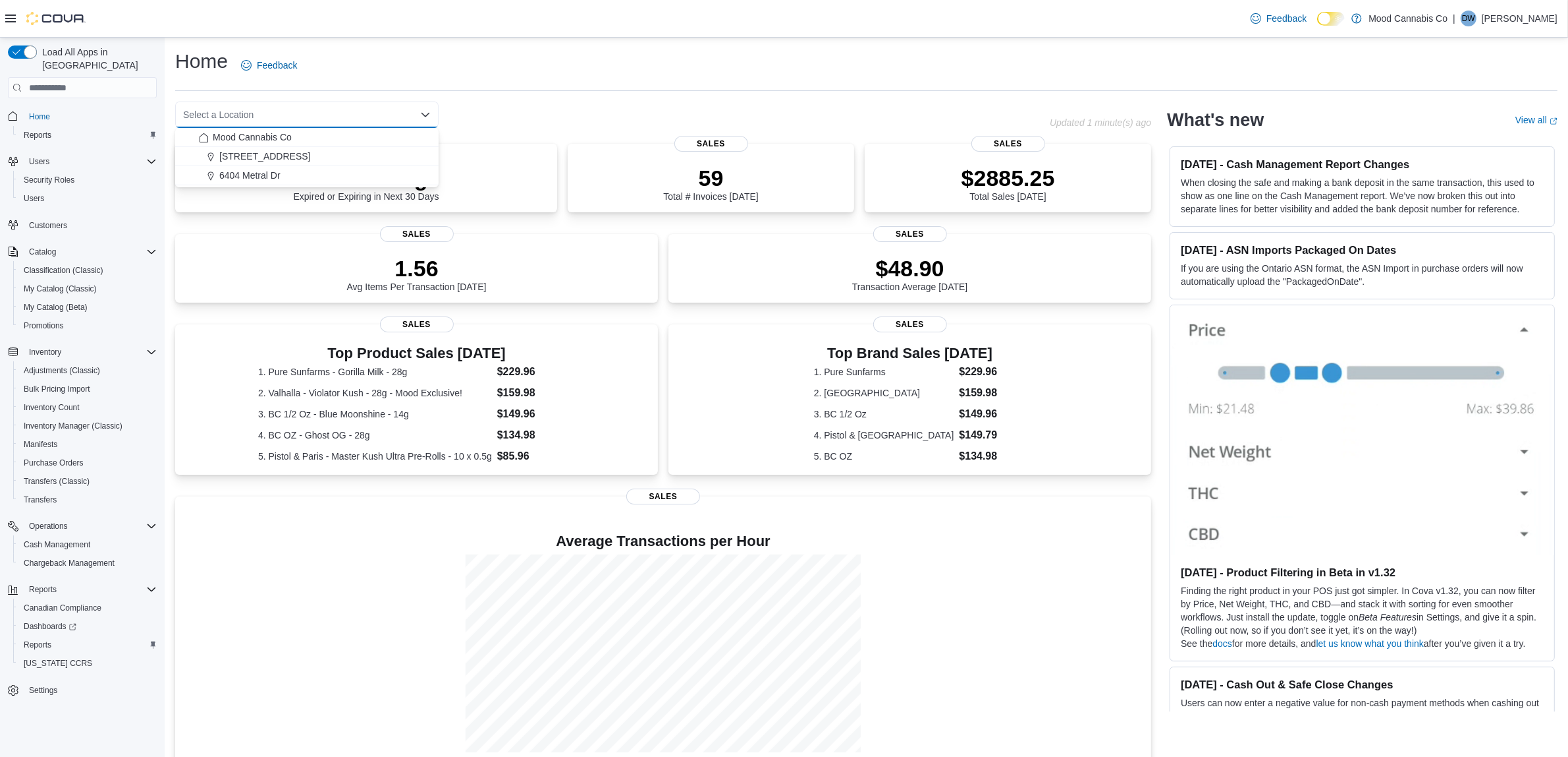
click at [576, 118] on div "Select a Location Combo box. Selected. Combo box input. Select a Location. Type…" at bounding box center [613, 114] width 875 height 26
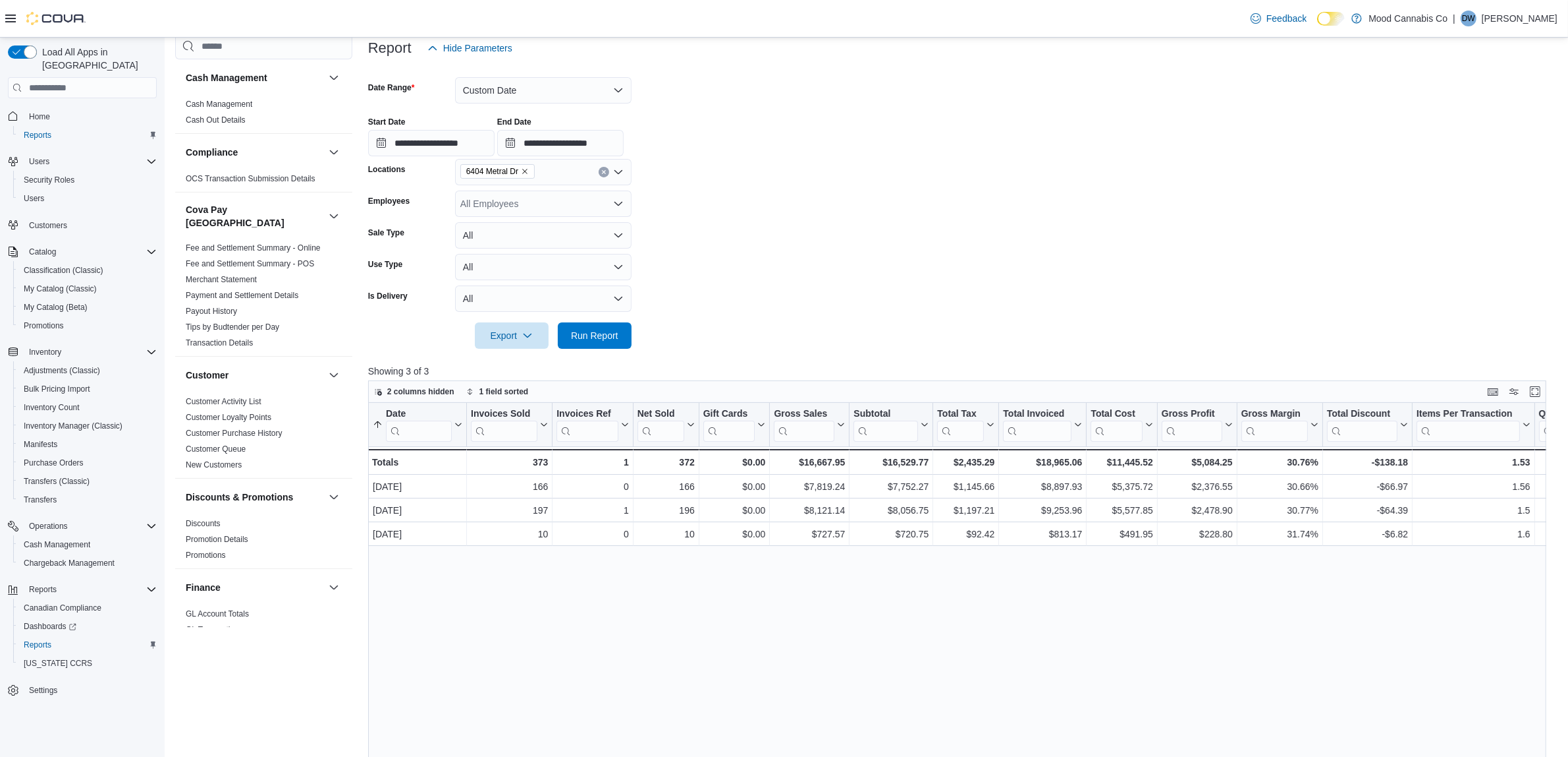
scroll to position [858, 0]
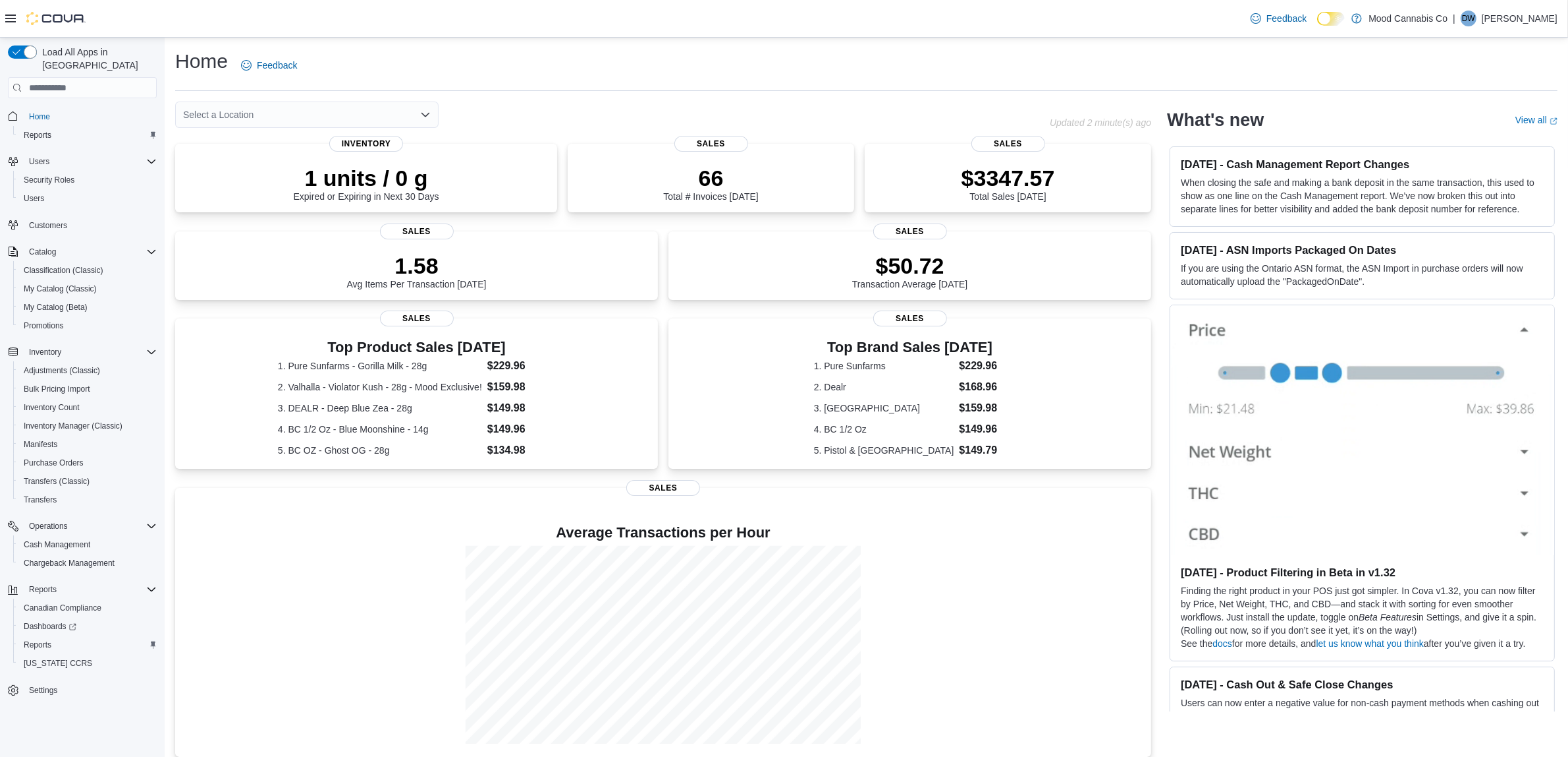
click at [428, 113] on icon "Open list of options" at bounding box center [425, 114] width 8 height 4
click at [406, 150] on div "[STREET_ADDRESS]" at bounding box center [315, 156] width 232 height 13
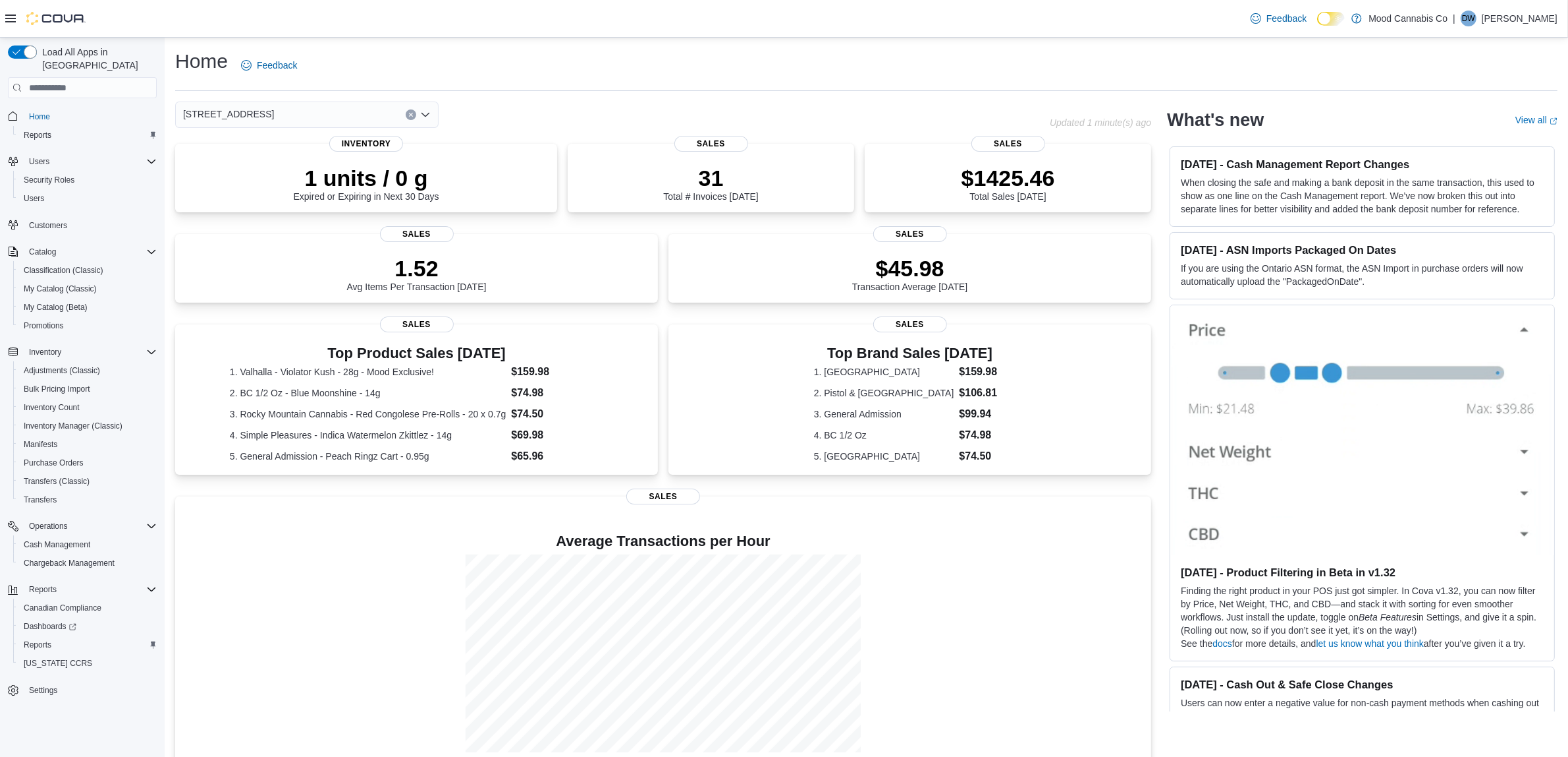
click at [409, 118] on button "Clear input" at bounding box center [411, 114] width 10 height 10
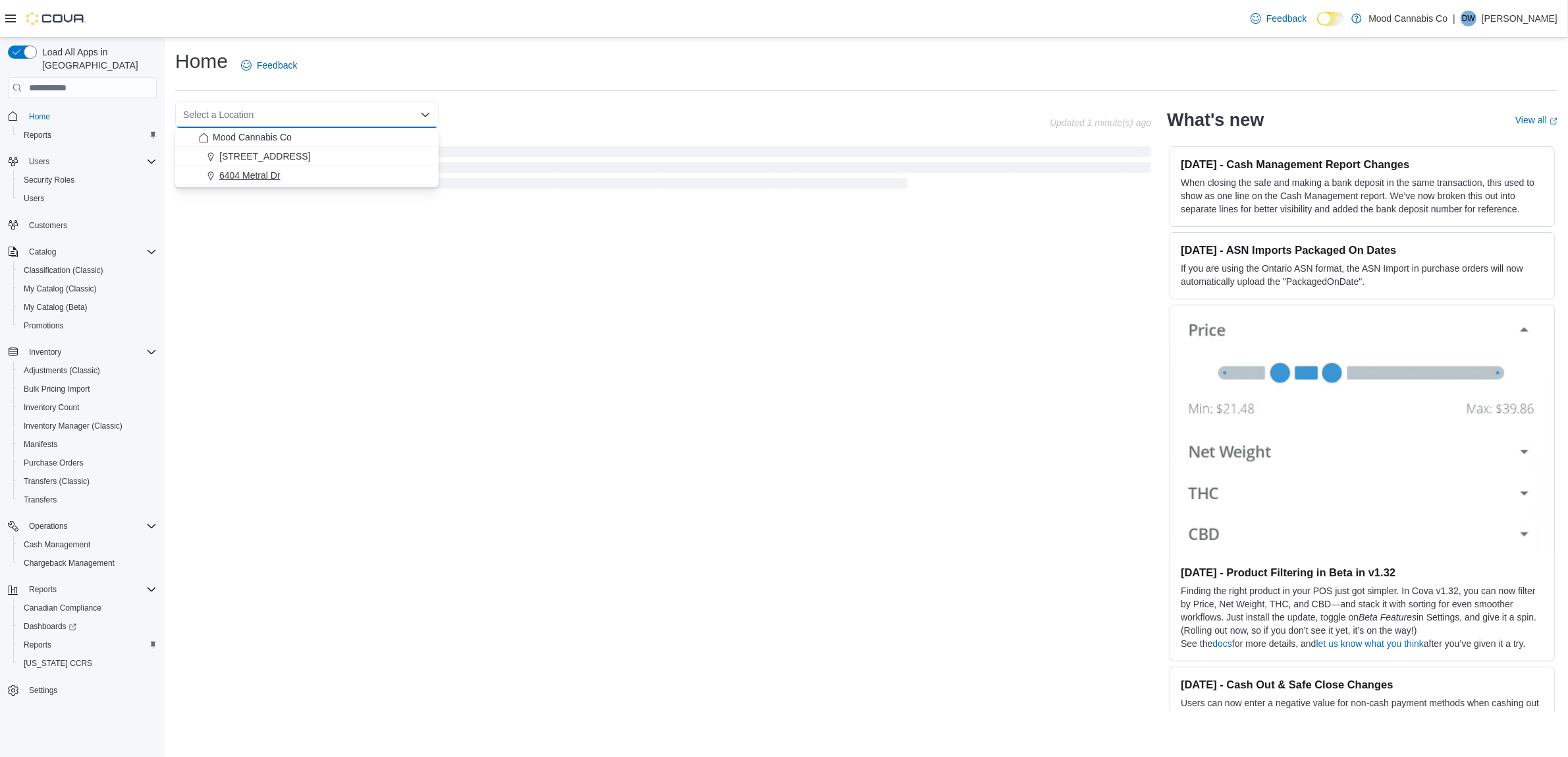
click at [381, 176] on div "6404 Metral Dr" at bounding box center [315, 174] width 232 height 13
click at [554, 109] on div "6404 Metral Dr Combo box. Selected. 6404 Metral Dr. Press Backspace to delete 6…" at bounding box center [668, 114] width 986 height 26
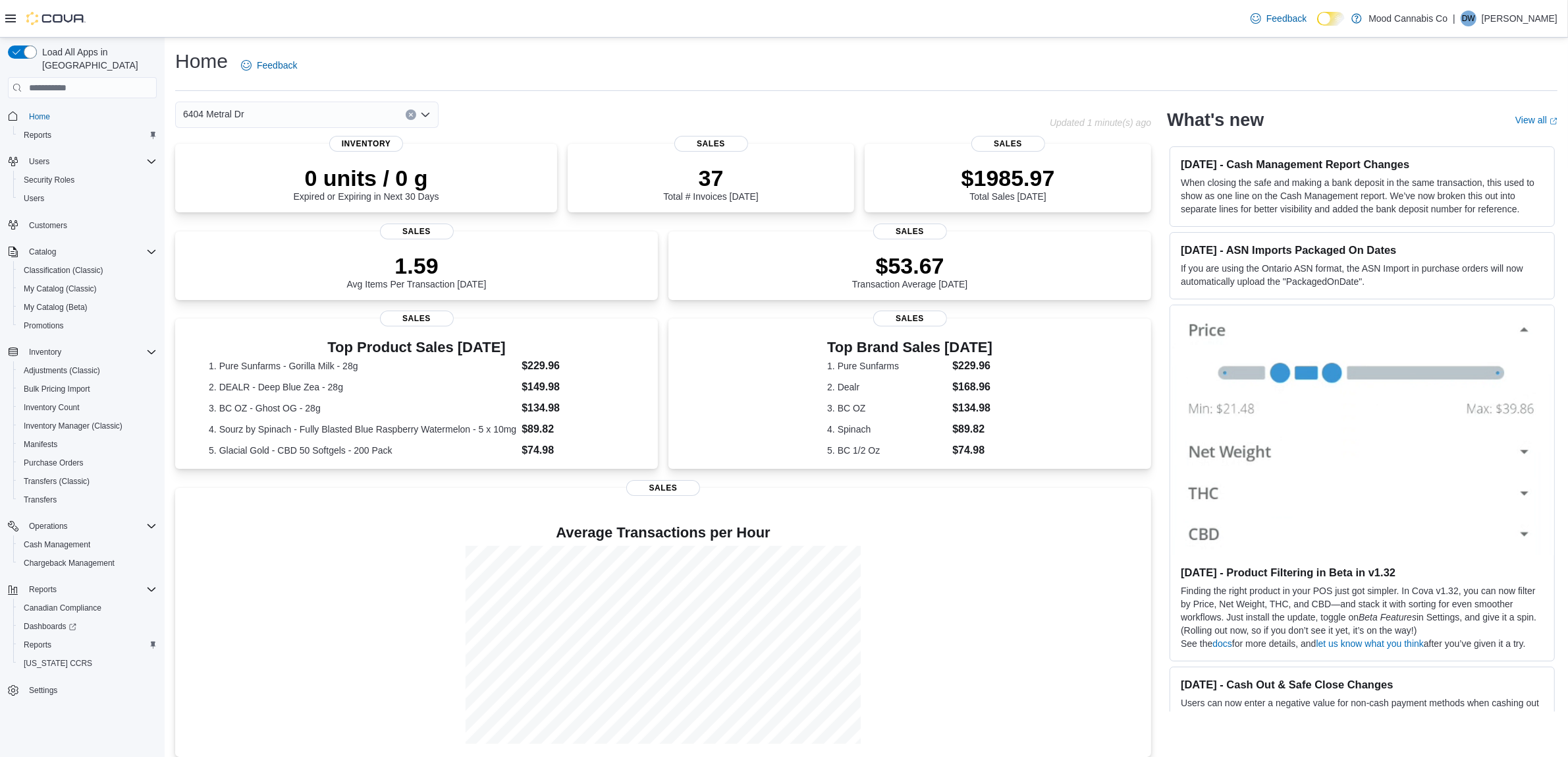
click at [410, 115] on icon "Clear input" at bounding box center [411, 115] width 3 height 3
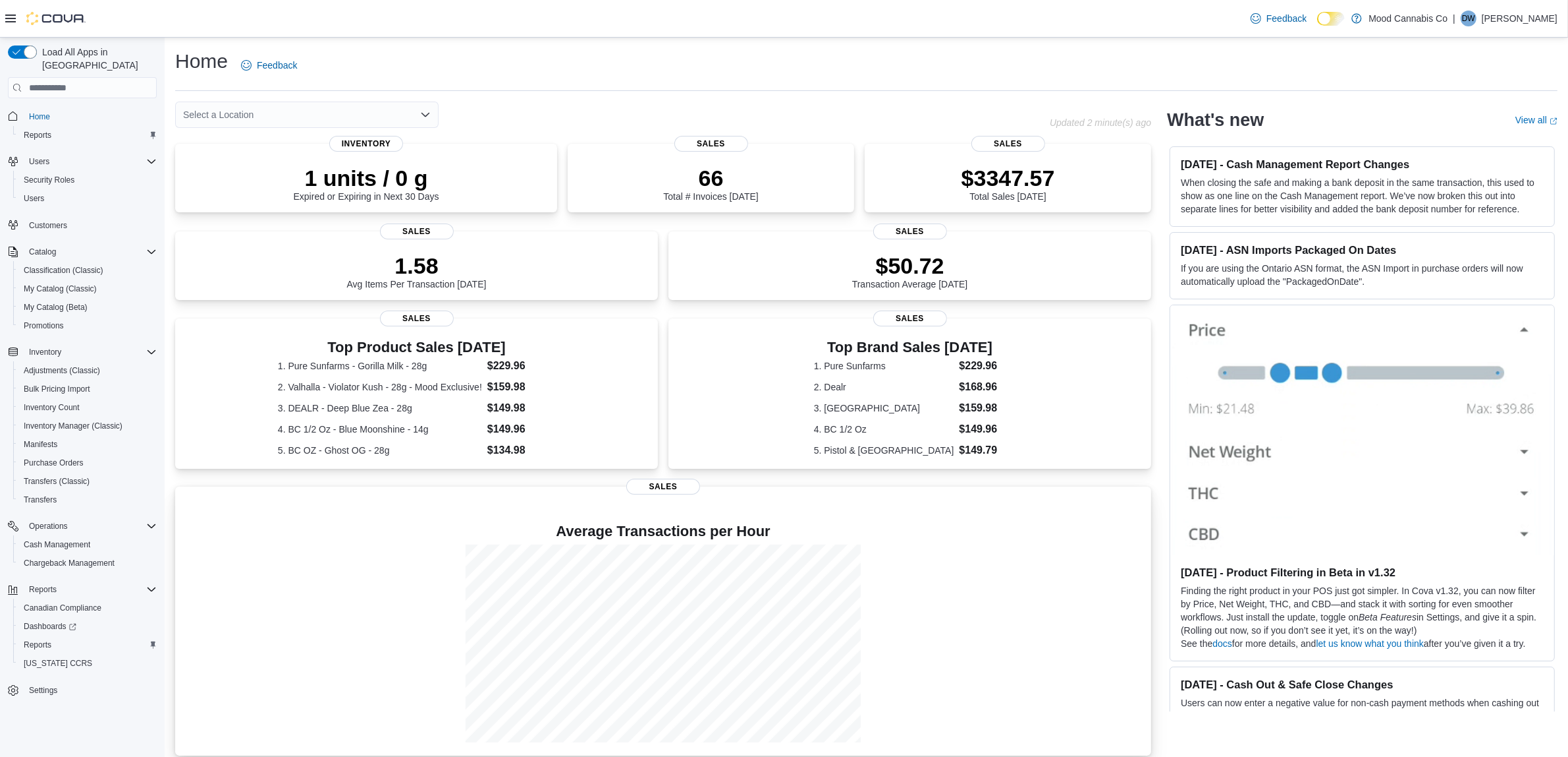
click at [314, 534] on h4 "Average Transactions per Hour" at bounding box center [663, 531] width 955 height 16
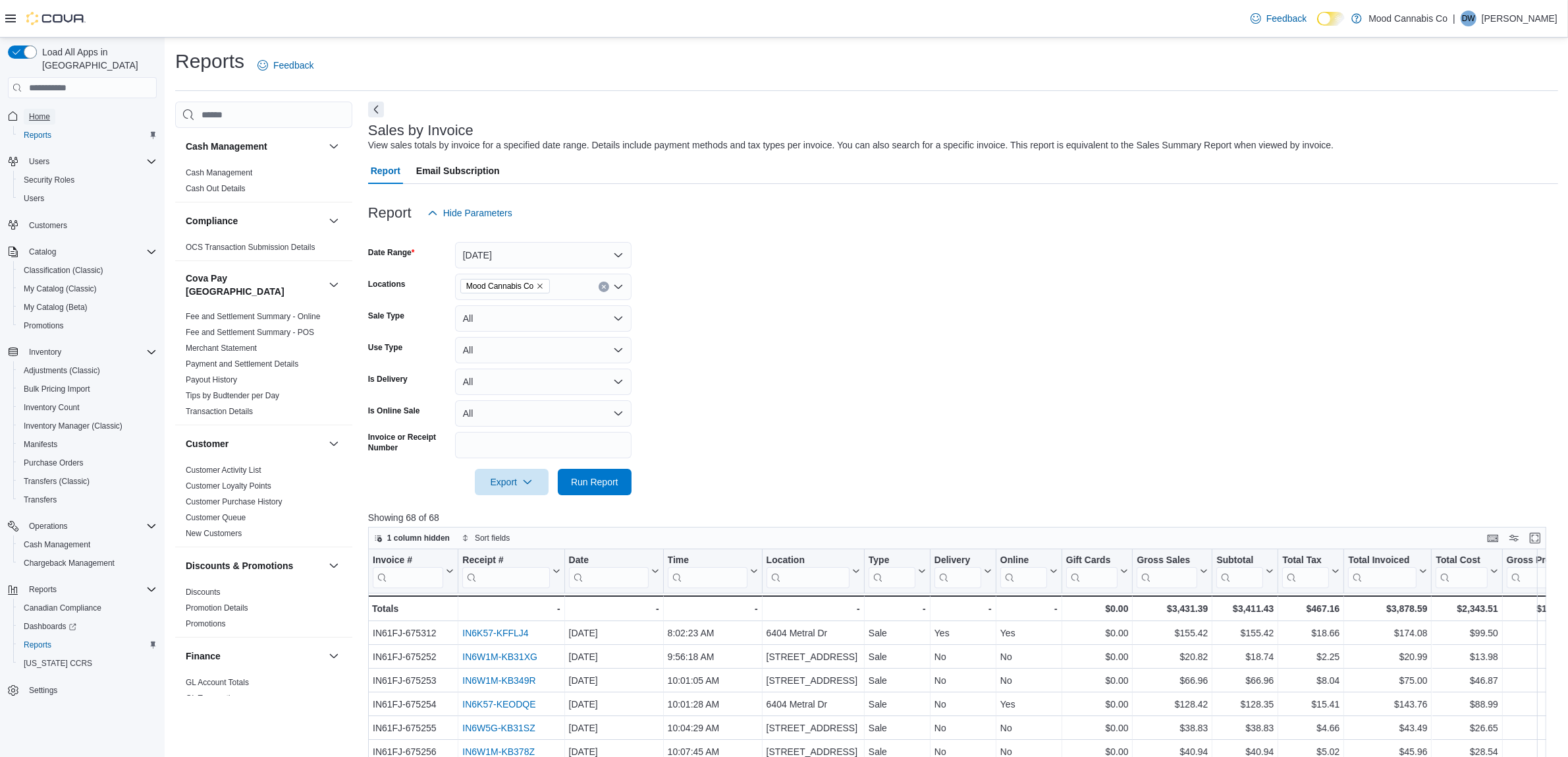
click at [39, 112] on span "Home" at bounding box center [39, 117] width 21 height 10
